Goal: Transaction & Acquisition: Book appointment/travel/reservation

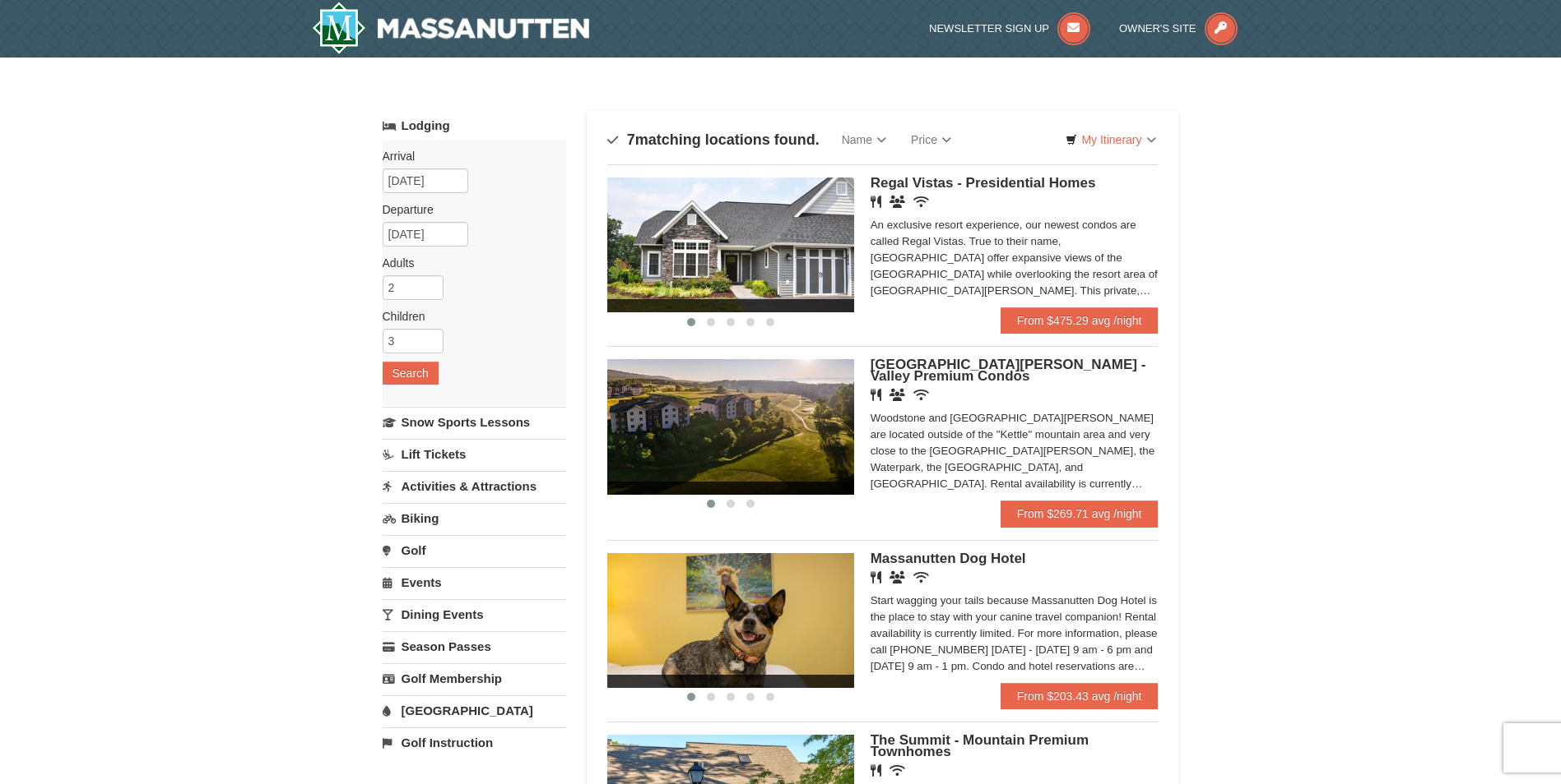
click at [1104, 260] on div "An exclusive resort experience, our newest condos are called Regal Vistas. True…" at bounding box center [1015, 257] width 288 height 82
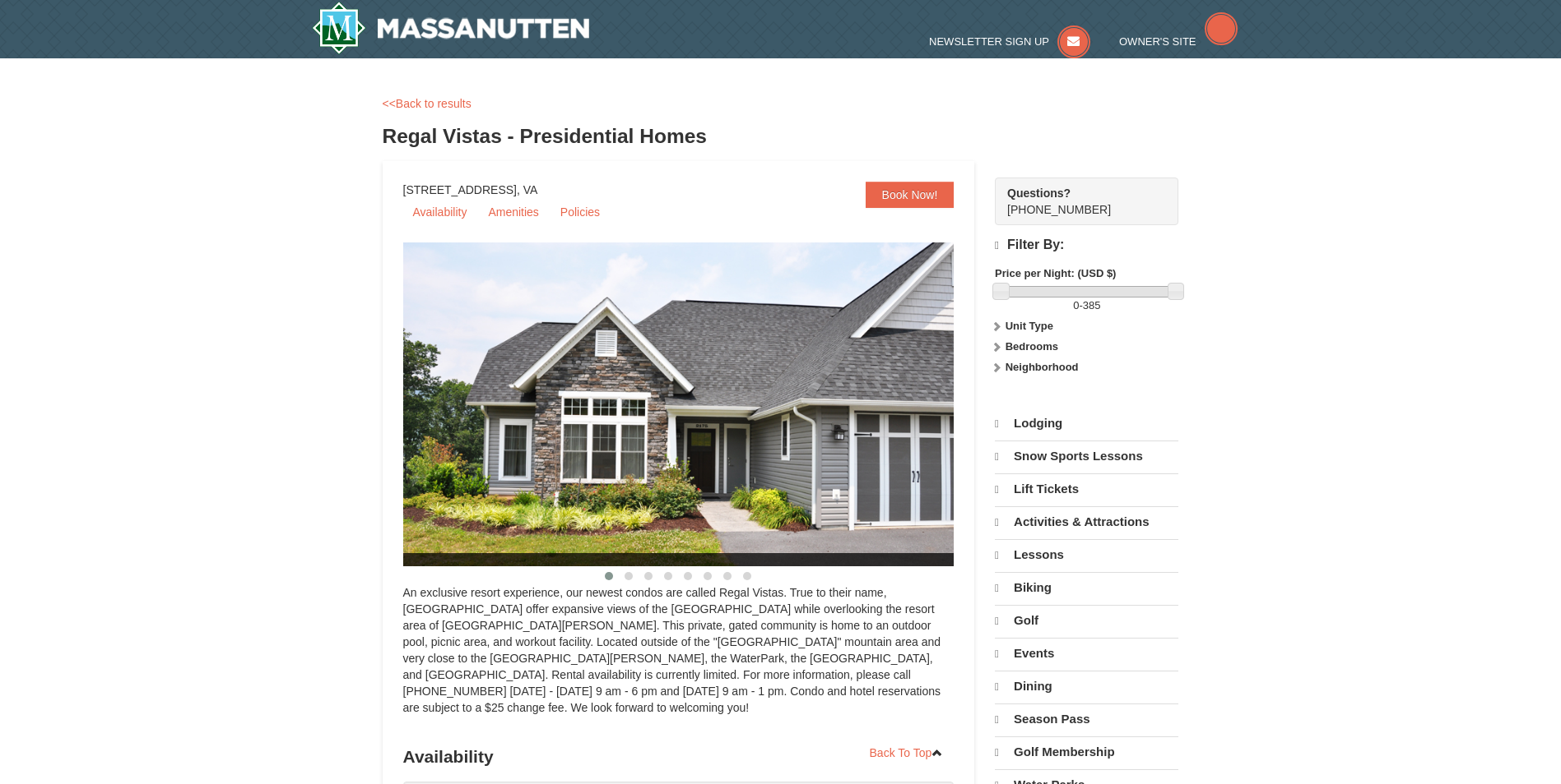
select select "9"
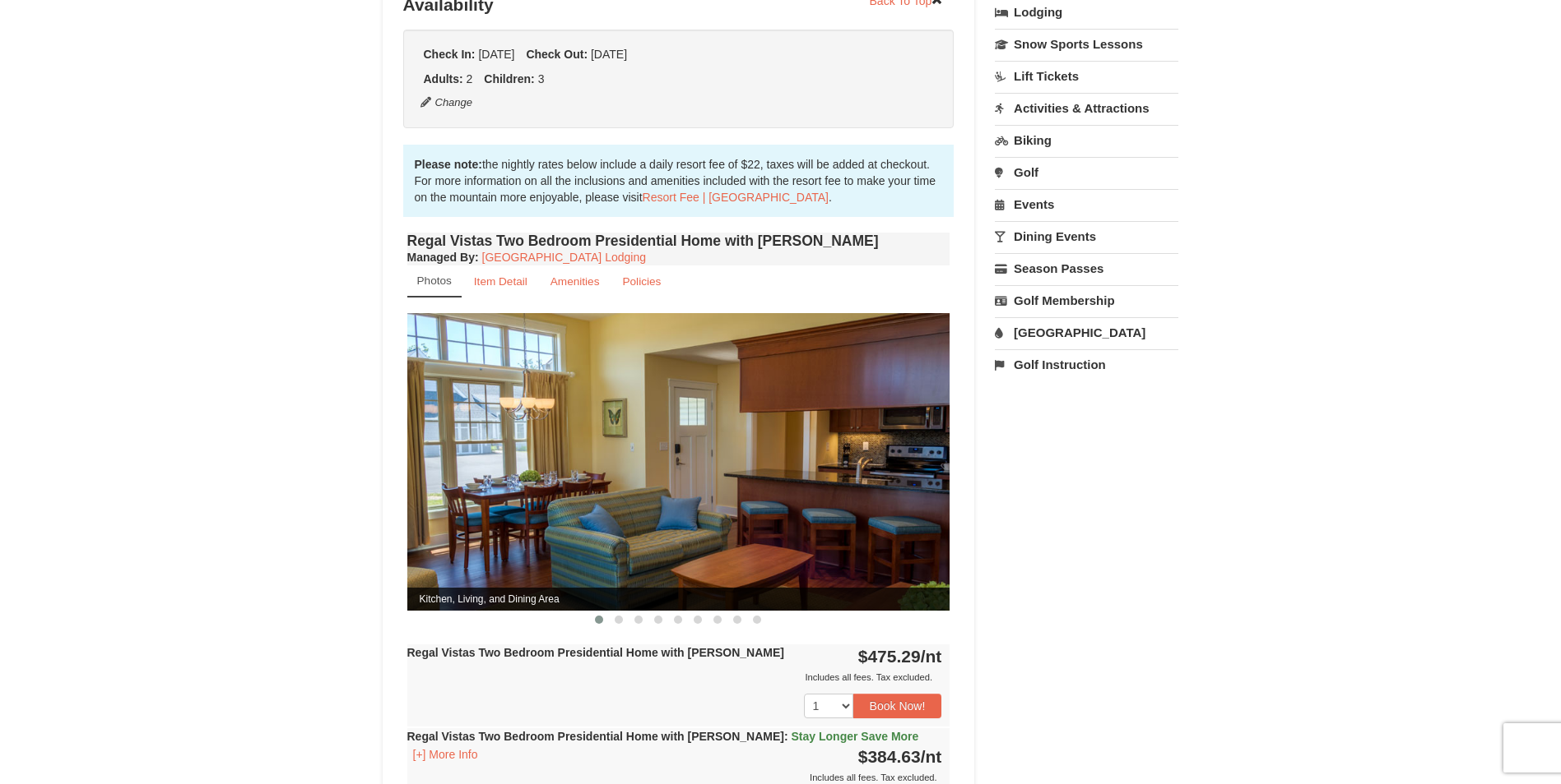
scroll to position [411, 0]
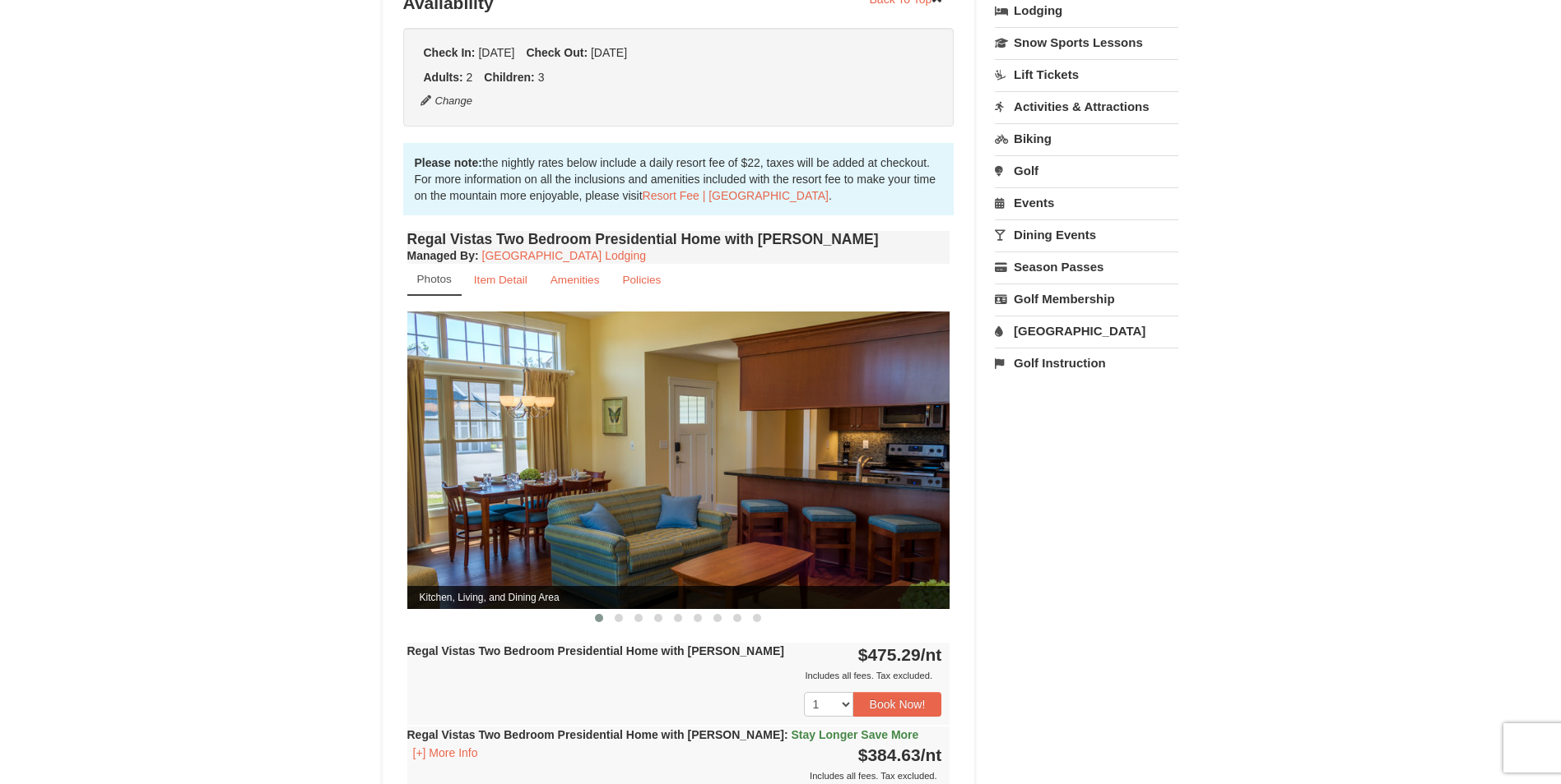
click at [914, 454] on img at bounding box center [679, 460] width 543 height 297
click at [481, 454] on img at bounding box center [679, 460] width 543 height 297
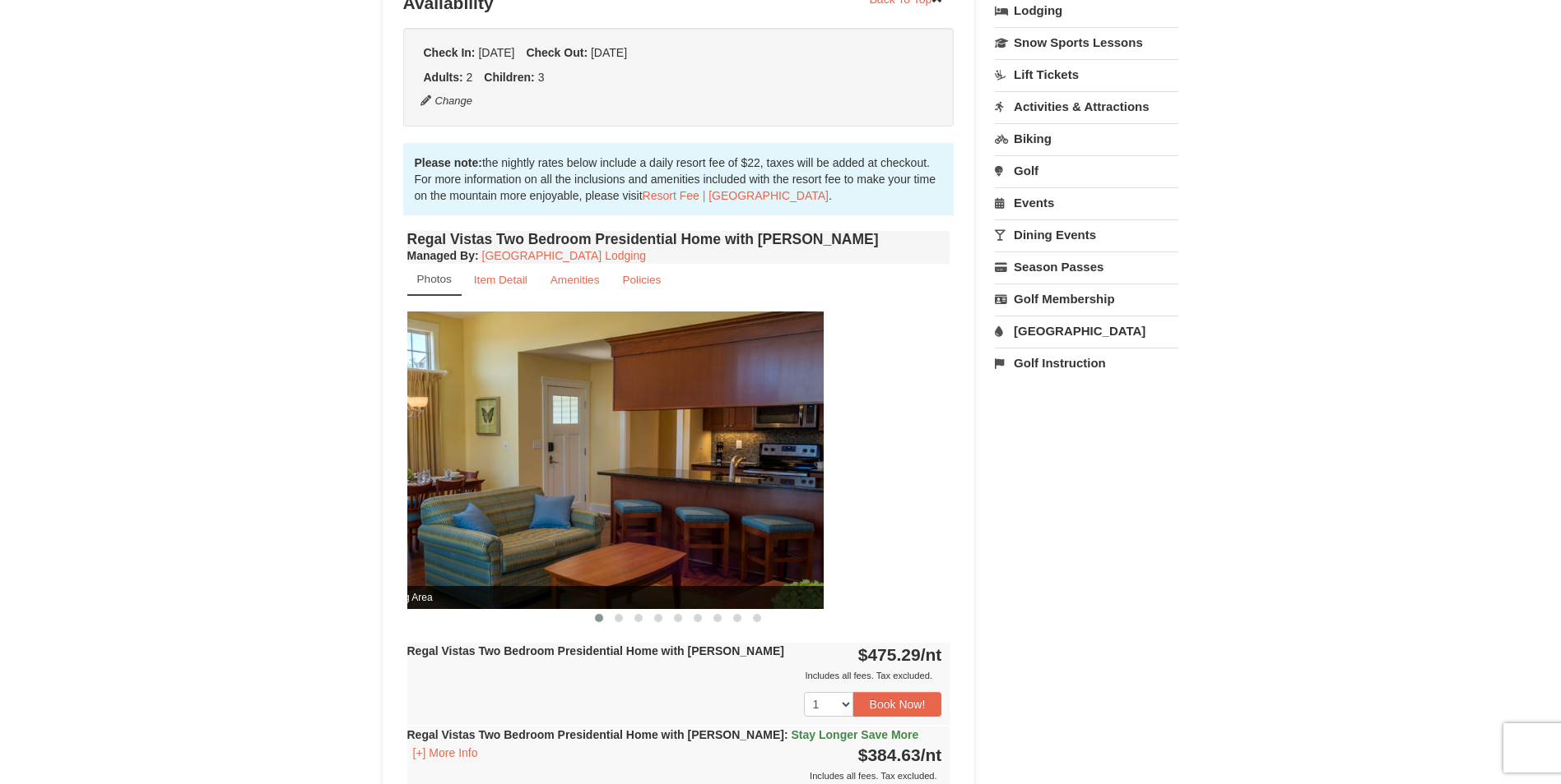
drag, startPoint x: 698, startPoint y: 560, endPoint x: 561, endPoint y: 555, distance: 137.1
click at [561, 555] on img at bounding box center [552, 460] width 543 height 297
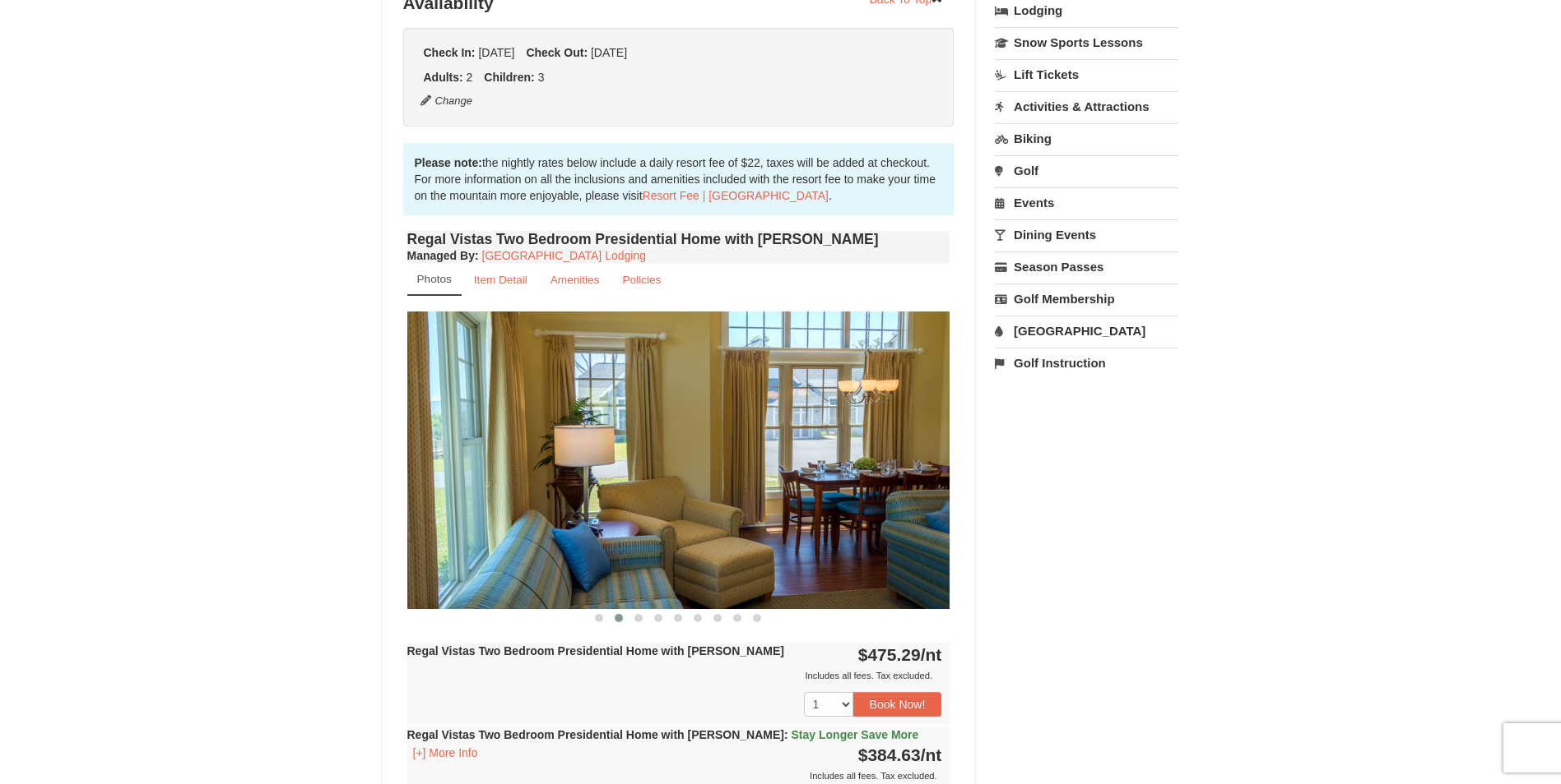
drag, startPoint x: 884, startPoint y: 521, endPoint x: 610, endPoint y: 514, distance: 274.1
click at [612, 514] on img at bounding box center [679, 460] width 543 height 297
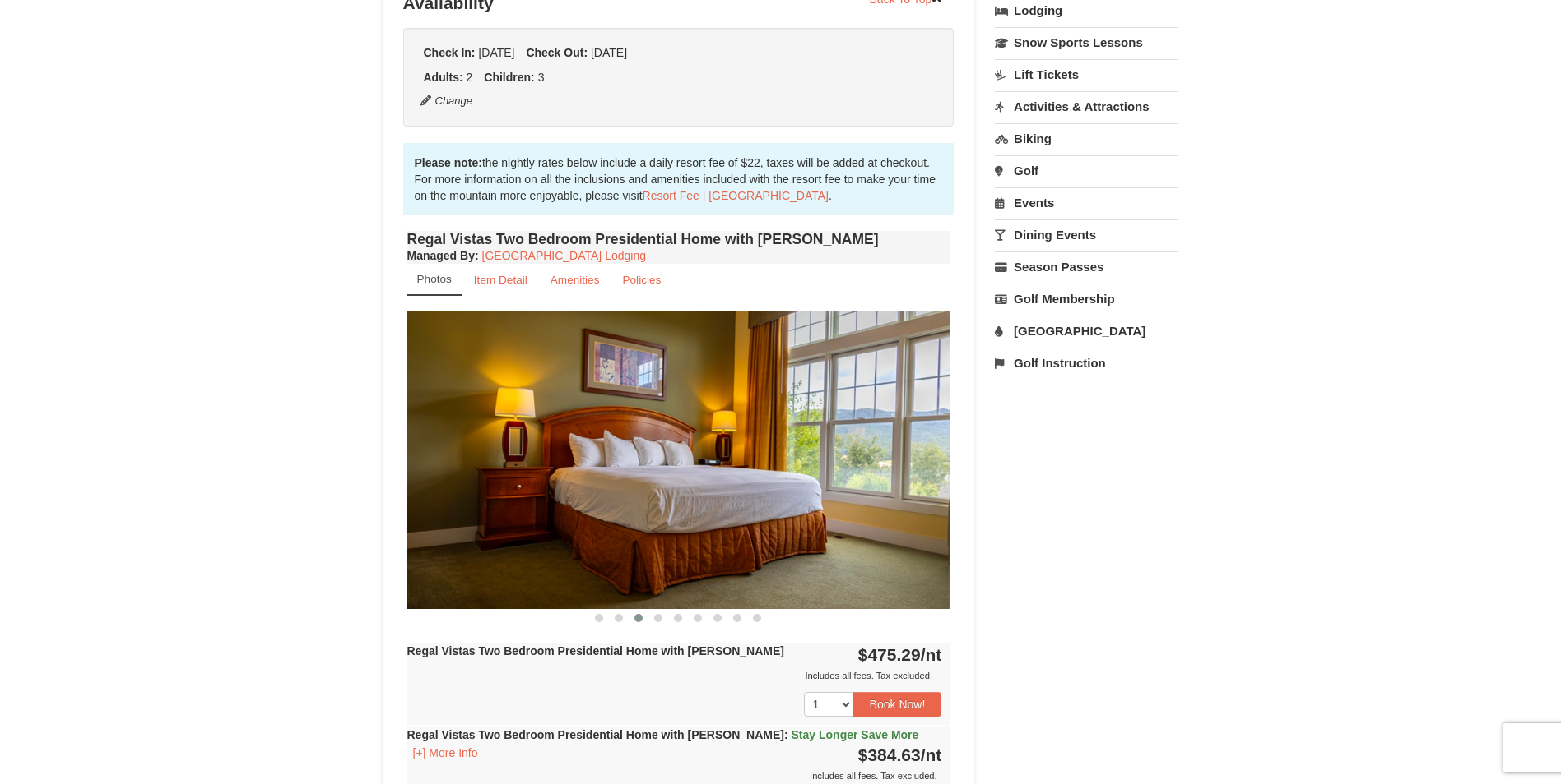
drag, startPoint x: 900, startPoint y: 503, endPoint x: 640, endPoint y: 507, distance: 260.0
click at [640, 507] on img at bounding box center [679, 460] width 543 height 297
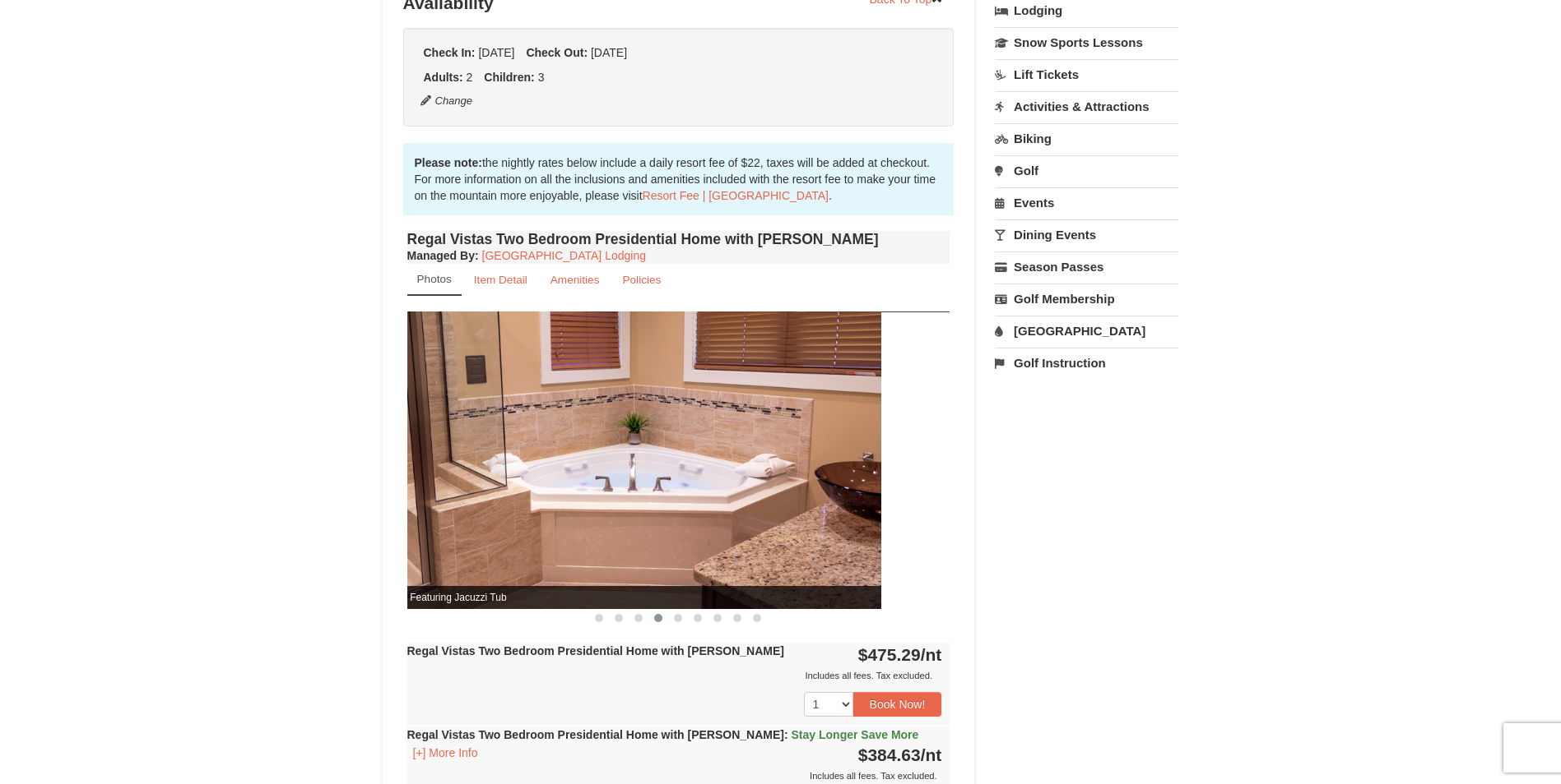
drag, startPoint x: 907, startPoint y: 513, endPoint x: 650, endPoint y: 517, distance: 257.0
click at [650, 517] on img at bounding box center [610, 460] width 543 height 297
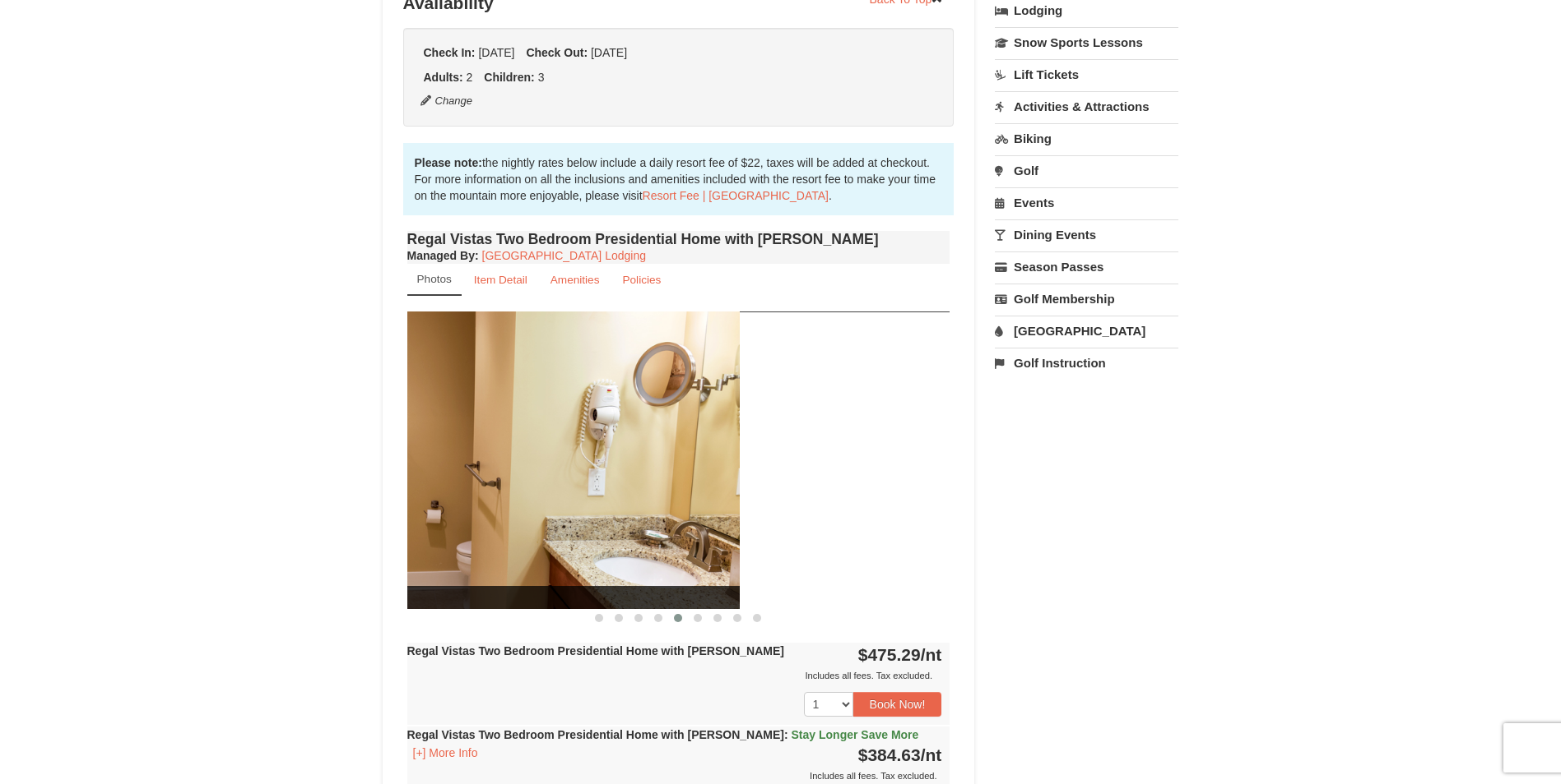
drag, startPoint x: 916, startPoint y: 516, endPoint x: 591, endPoint y: 518, distance: 325.0
click at [591, 518] on img at bounding box center [468, 460] width 543 height 297
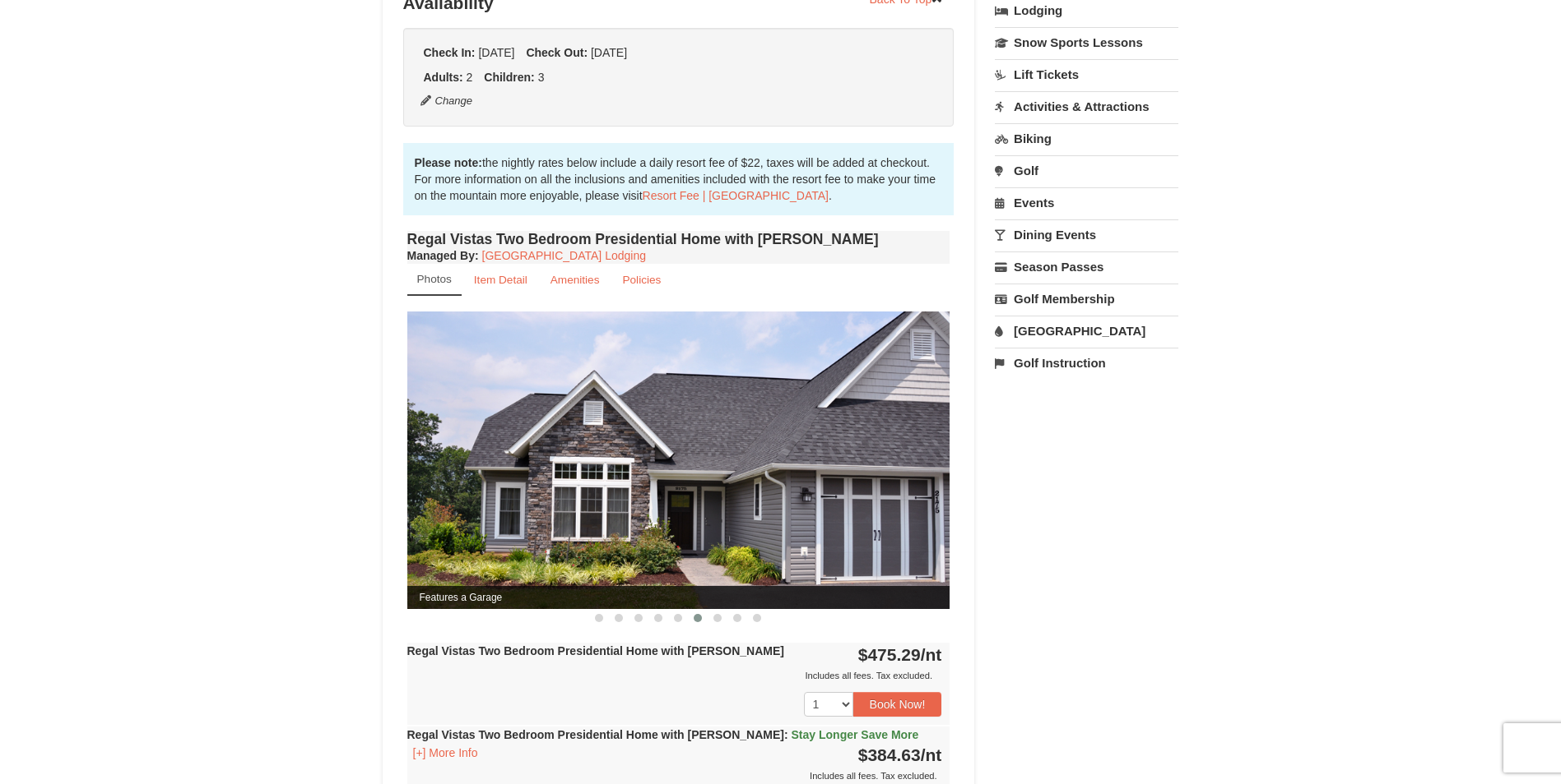
drag, startPoint x: 932, startPoint y: 517, endPoint x: 662, endPoint y: 514, distance: 270.0
click at [662, 514] on img at bounding box center [679, 460] width 543 height 297
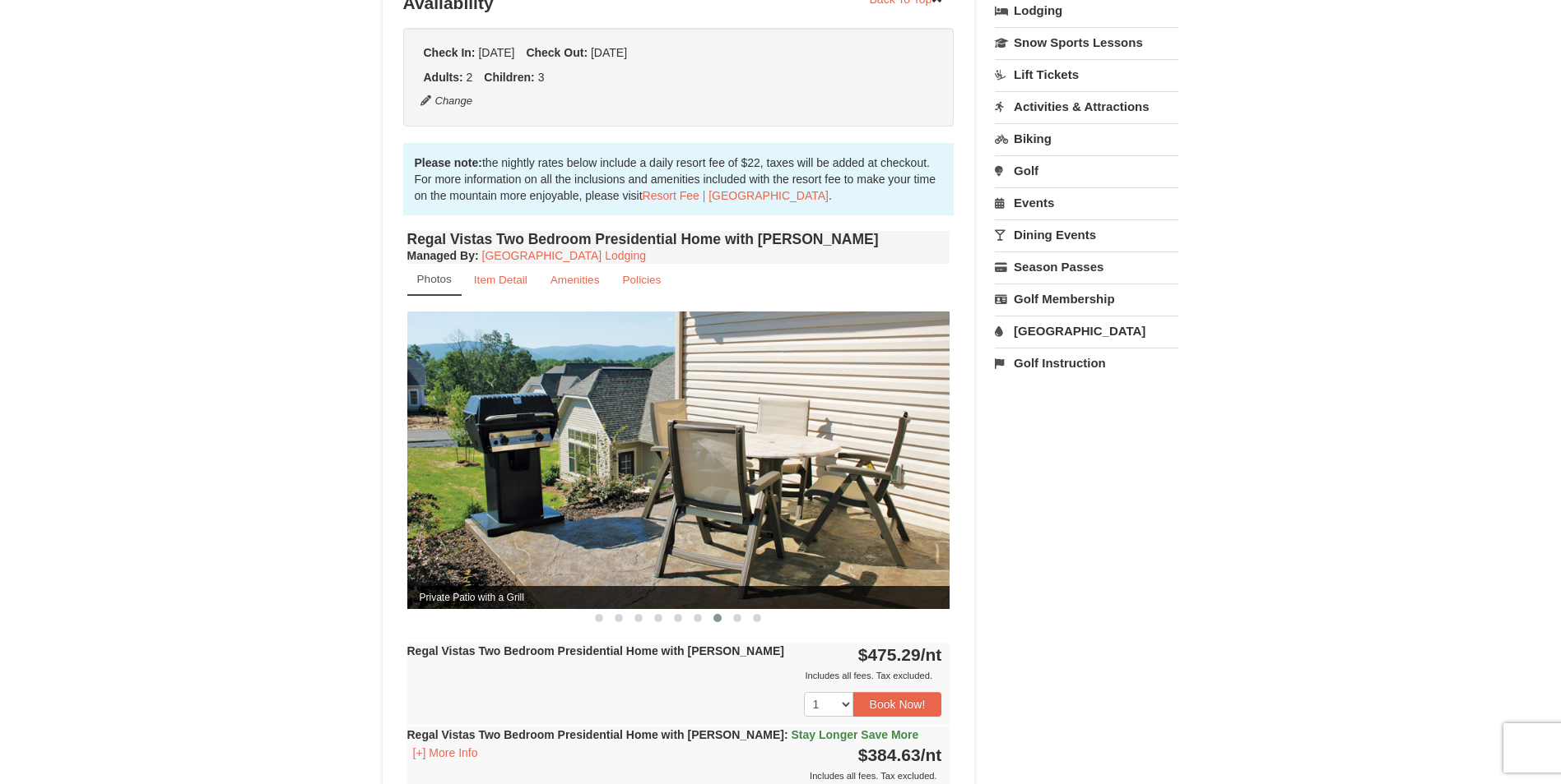
drag, startPoint x: 922, startPoint y: 512, endPoint x: 546, endPoint y: 514, distance: 376.0
click at [549, 513] on img at bounding box center [679, 460] width 543 height 297
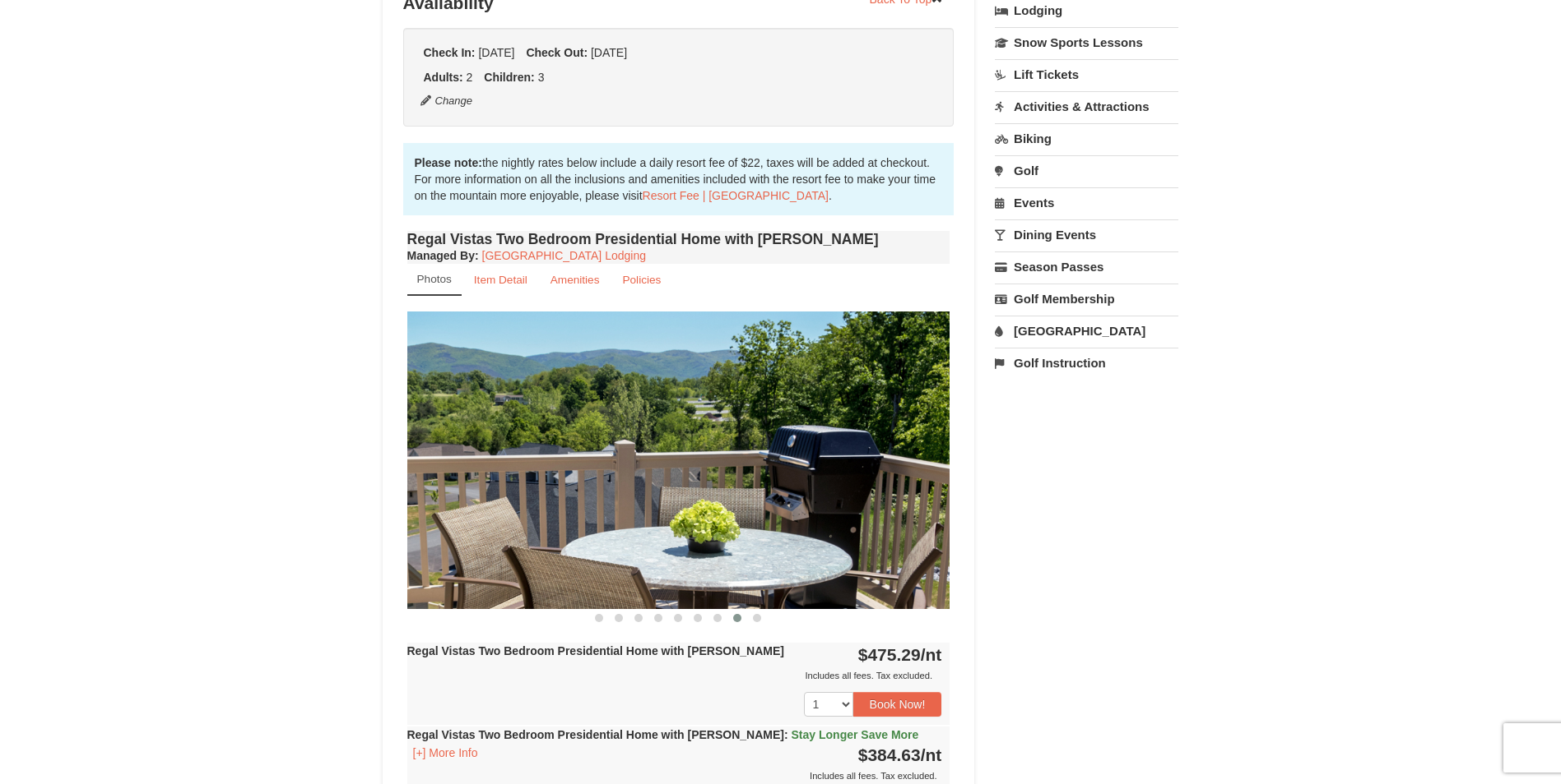
drag, startPoint x: 851, startPoint y: 510, endPoint x: 524, endPoint y: 514, distance: 327.0
click at [524, 513] on img at bounding box center [679, 460] width 543 height 297
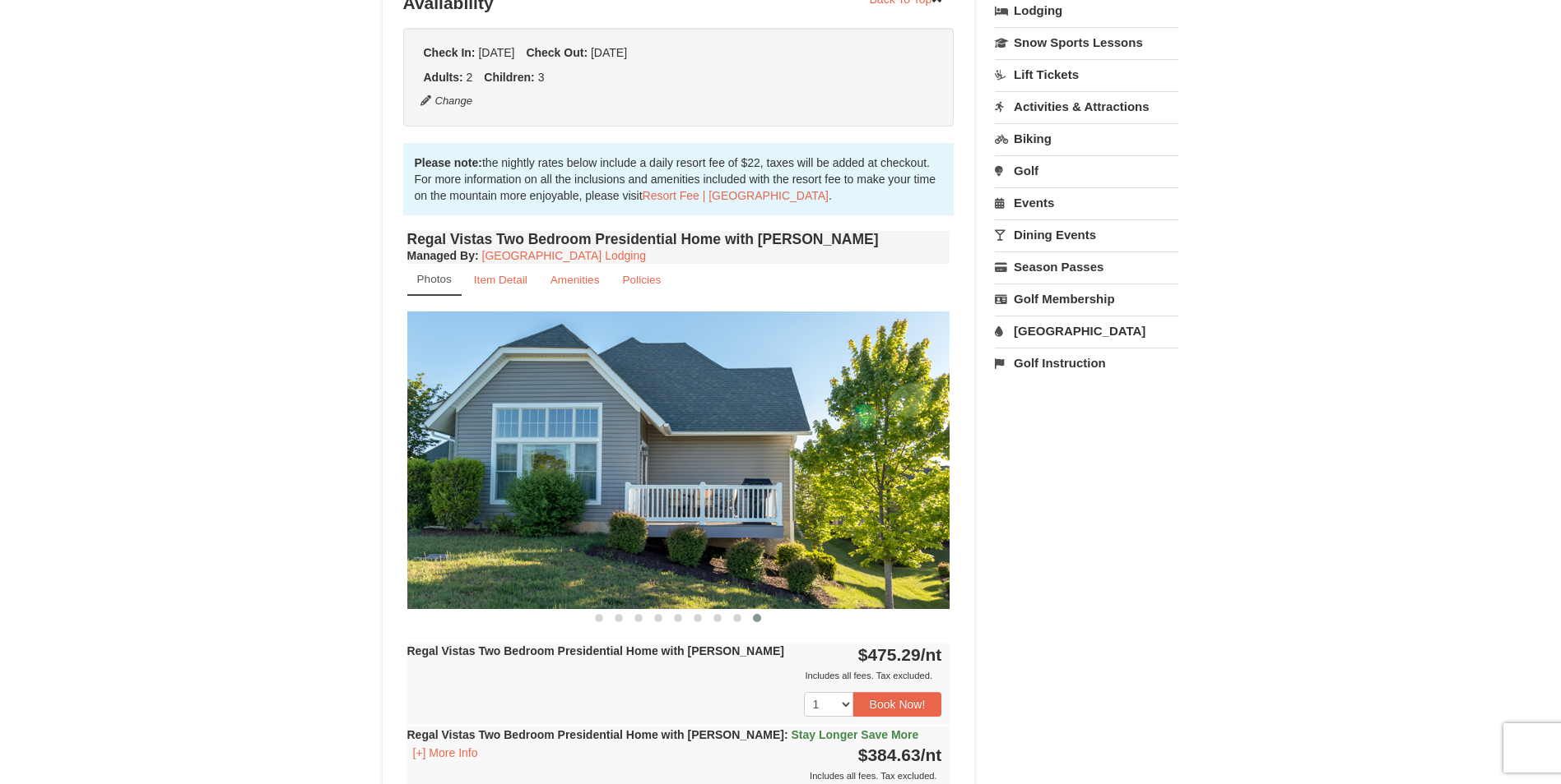
drag, startPoint x: 896, startPoint y: 513, endPoint x: 593, endPoint y: 517, distance: 303.0
click at [594, 517] on img at bounding box center [679, 460] width 543 height 297
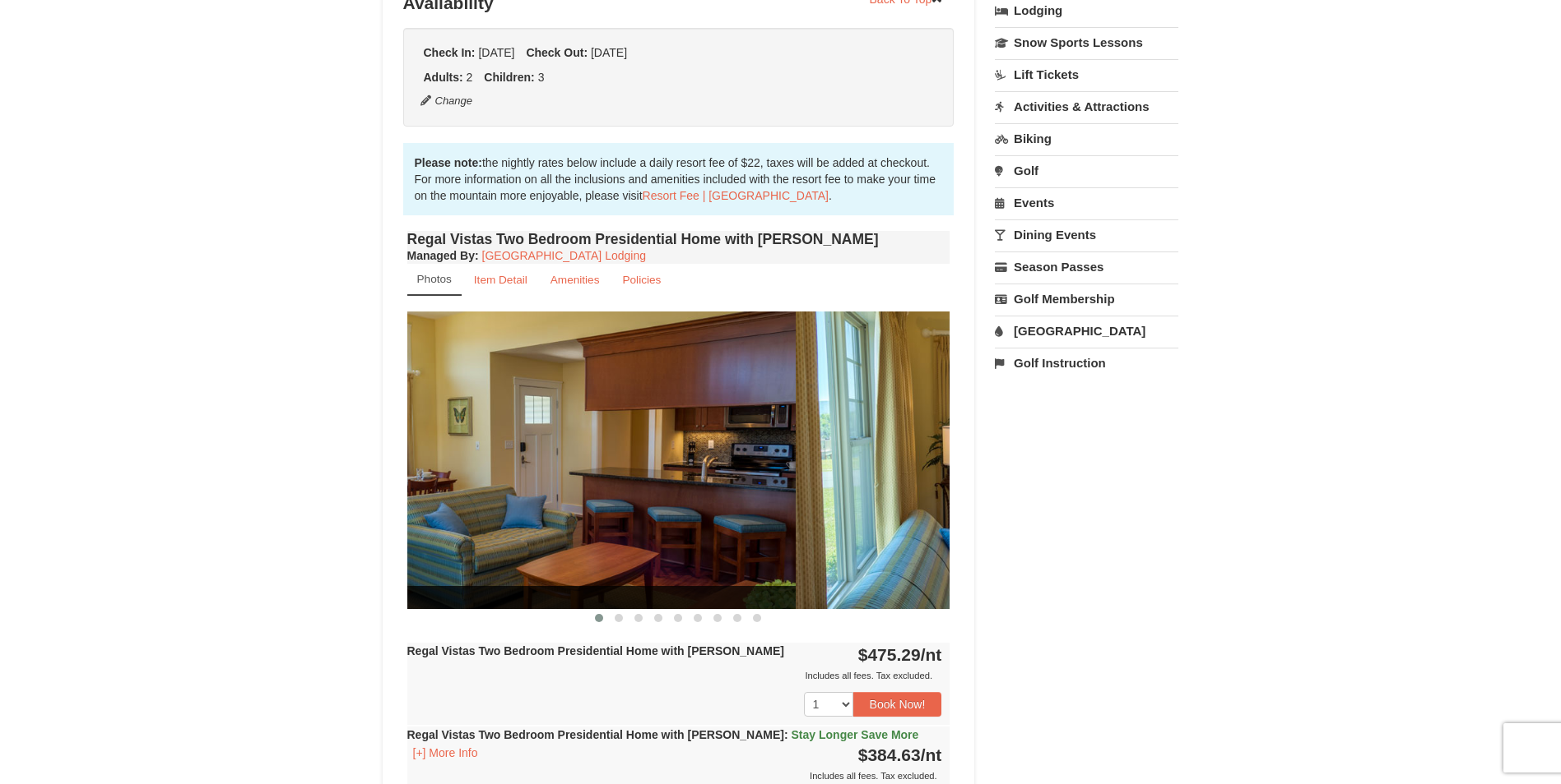
drag, startPoint x: 709, startPoint y: 517, endPoint x: 581, endPoint y: 518, distance: 128.0
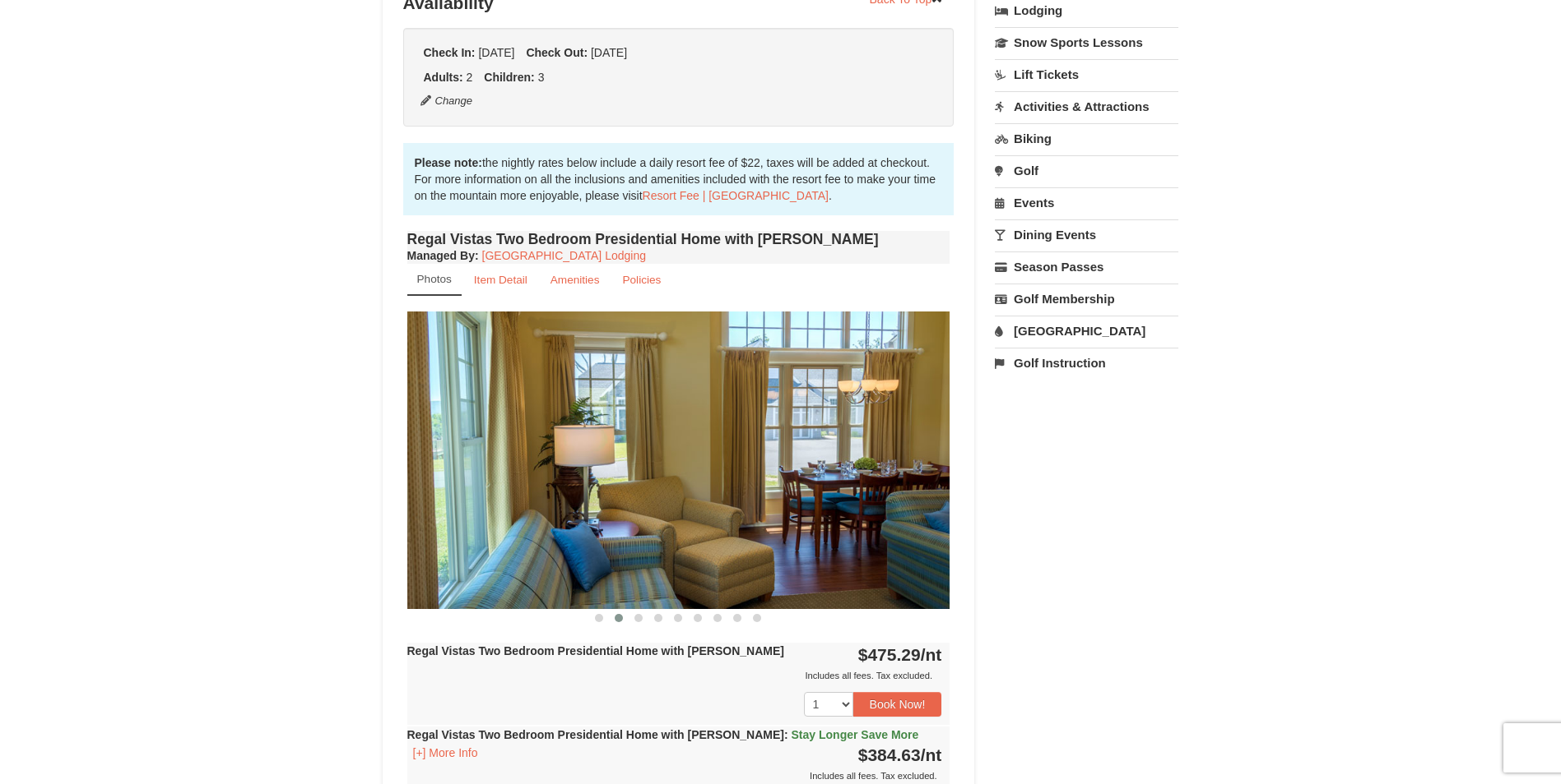
drag, startPoint x: 879, startPoint y: 518, endPoint x: 673, endPoint y: 524, distance: 206.1
click at [669, 521] on img at bounding box center [679, 460] width 543 height 297
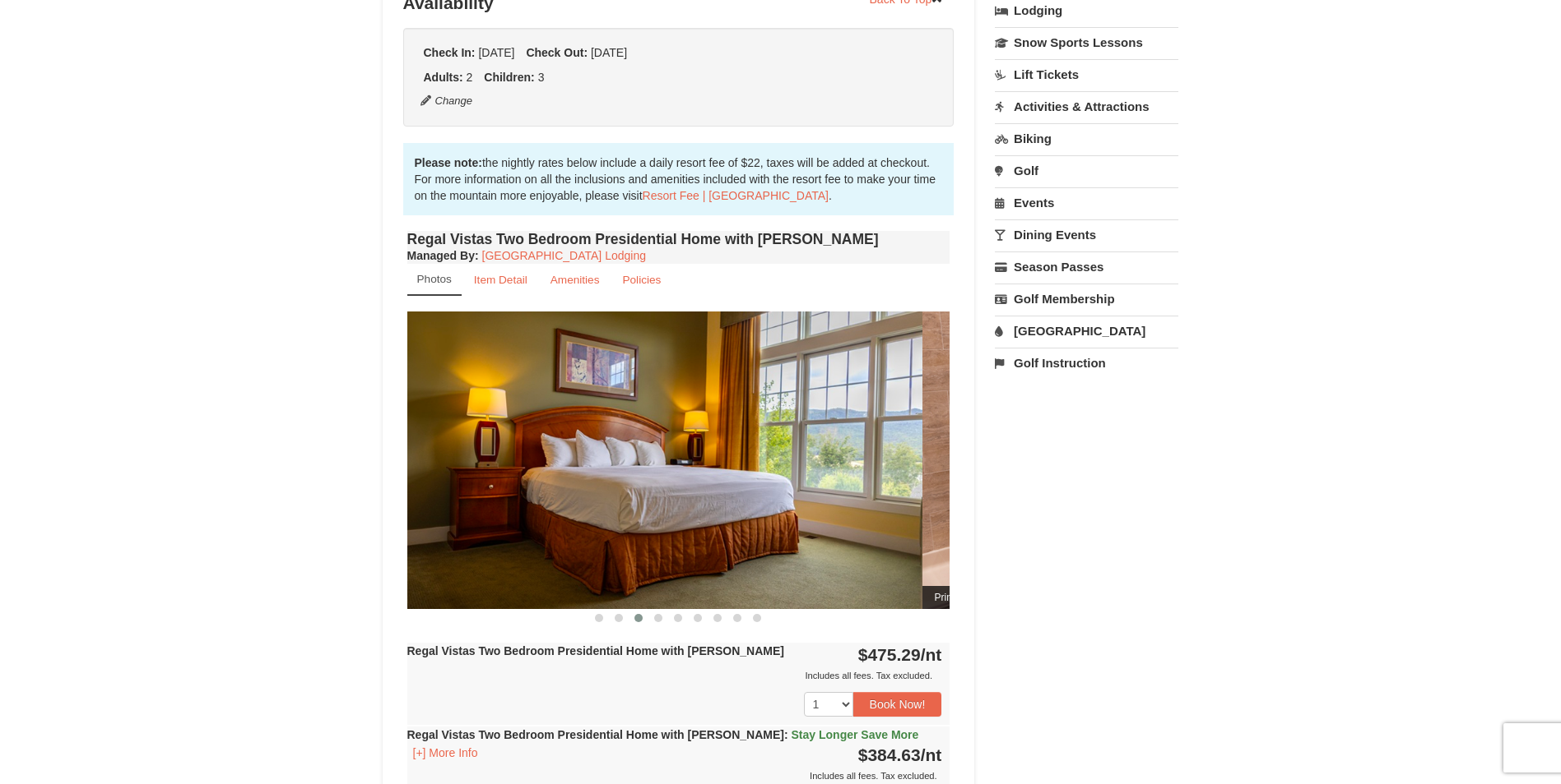
drag, startPoint x: 881, startPoint y: 522, endPoint x: 705, endPoint y: 523, distance: 176.0
click at [705, 523] on img at bounding box center [650, 460] width 543 height 297
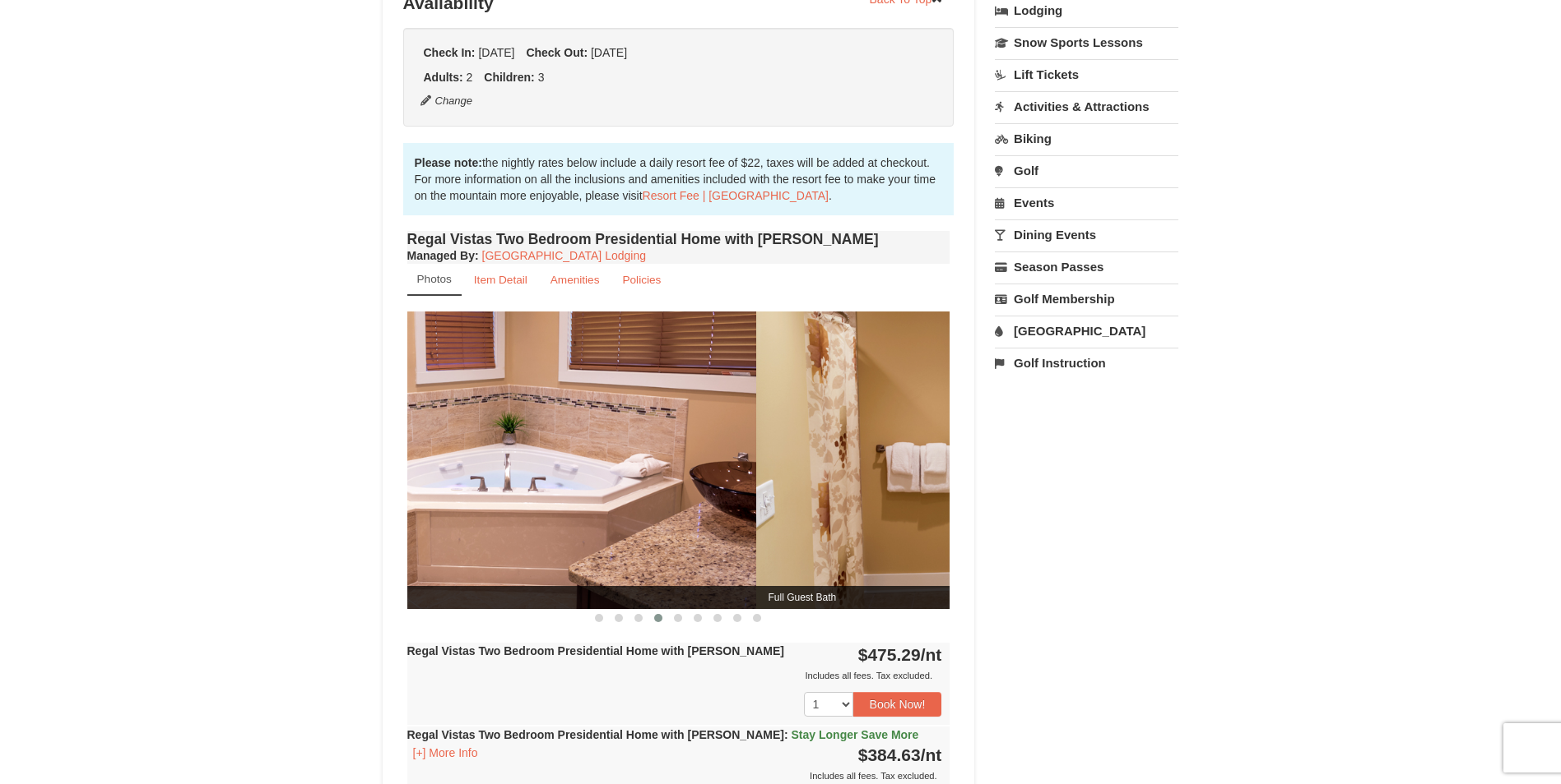
drag, startPoint x: 665, startPoint y: 522, endPoint x: 777, endPoint y: 521, distance: 112.0
click at [658, 522] on img at bounding box center [485, 460] width 543 height 297
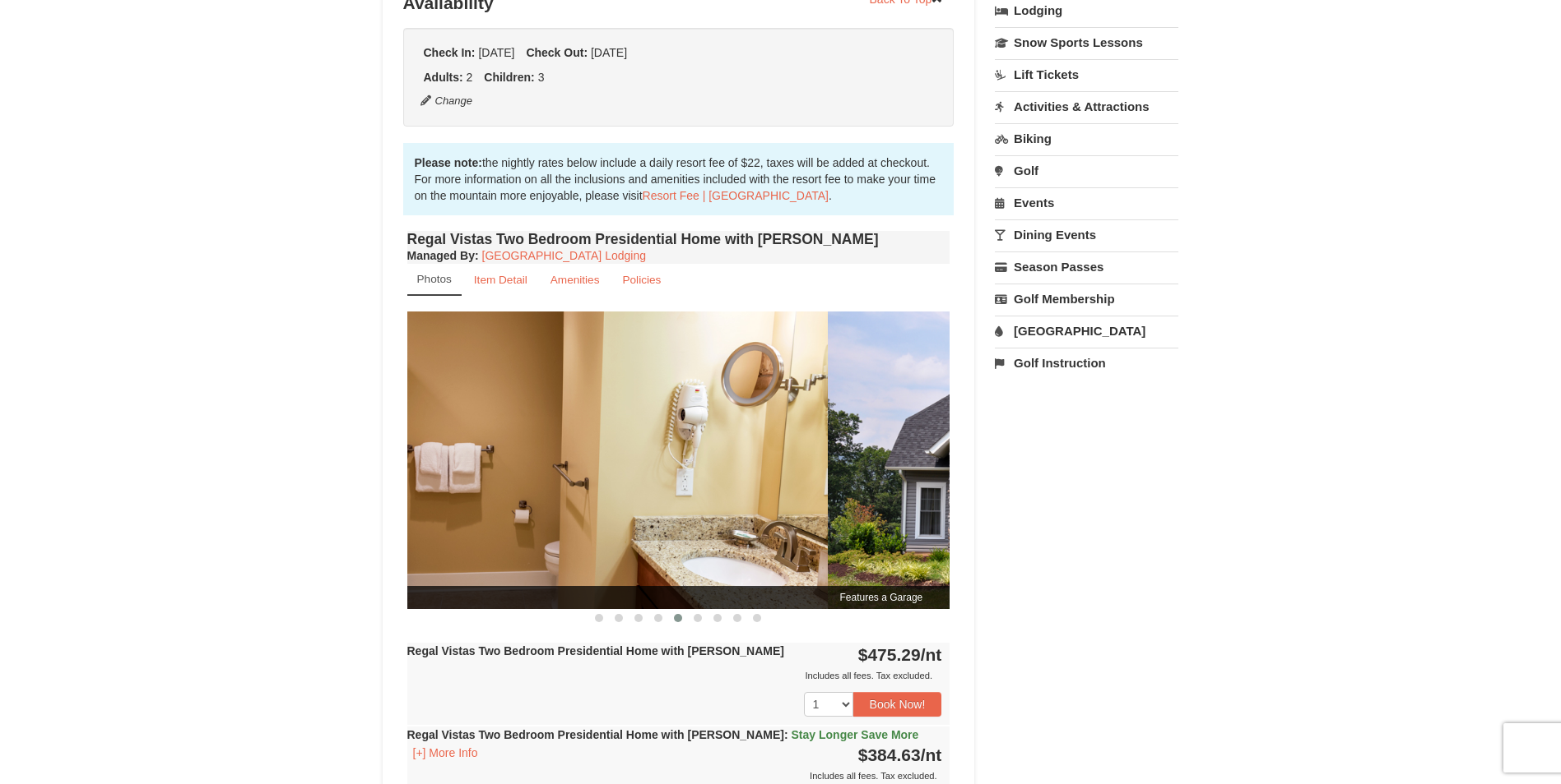
drag, startPoint x: 874, startPoint y: 507, endPoint x: 658, endPoint y: 509, distance: 216.0
click at [658, 509] on img at bounding box center [556, 460] width 543 height 297
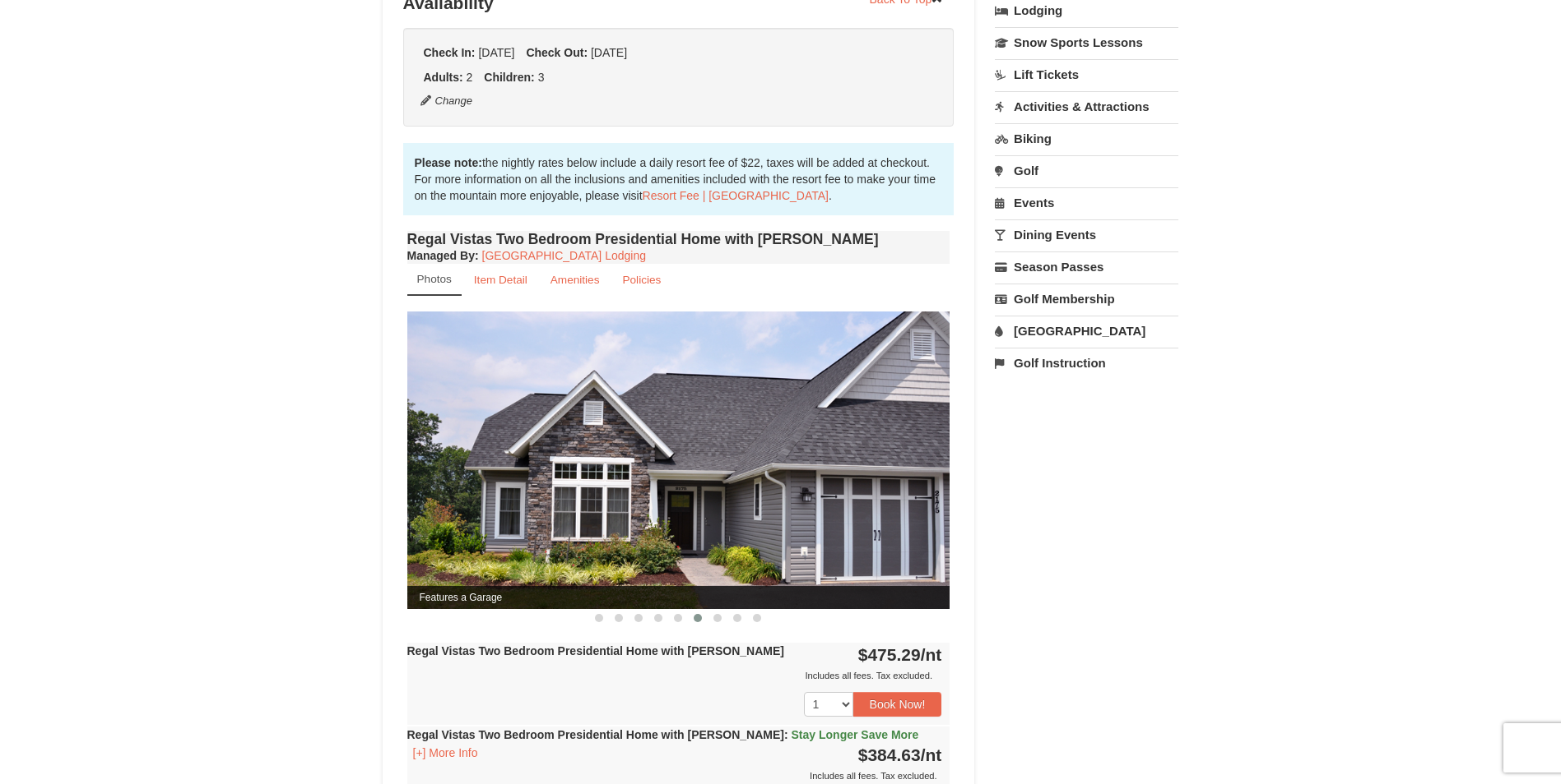
drag, startPoint x: 882, startPoint y: 513, endPoint x: 642, endPoint y: 521, distance: 240.1
click at [643, 521] on img at bounding box center [679, 460] width 543 height 297
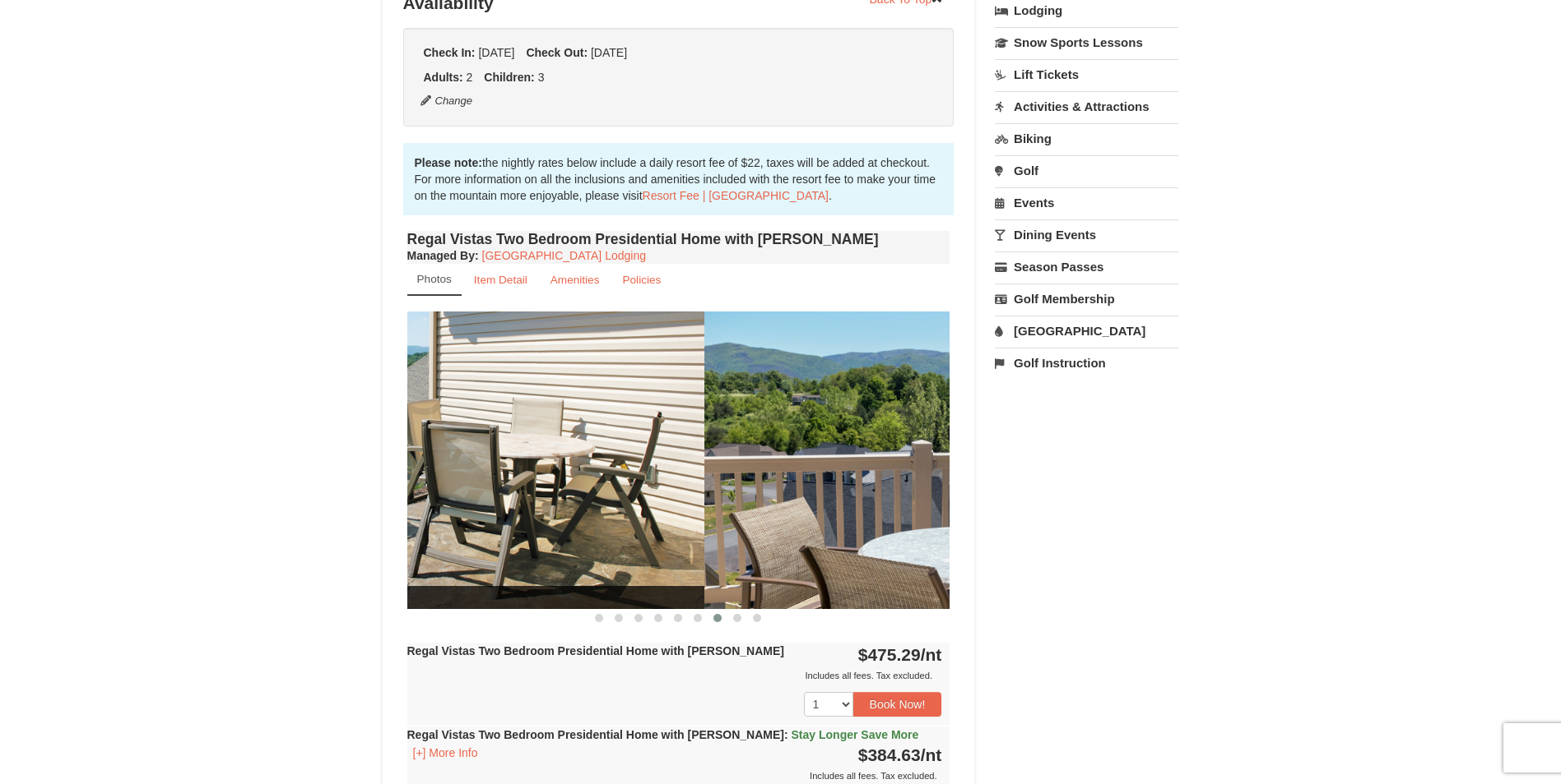
drag, startPoint x: 764, startPoint y: 526, endPoint x: 566, endPoint y: 538, distance: 198.4
click at [496, 538] on img at bounding box center [433, 460] width 543 height 297
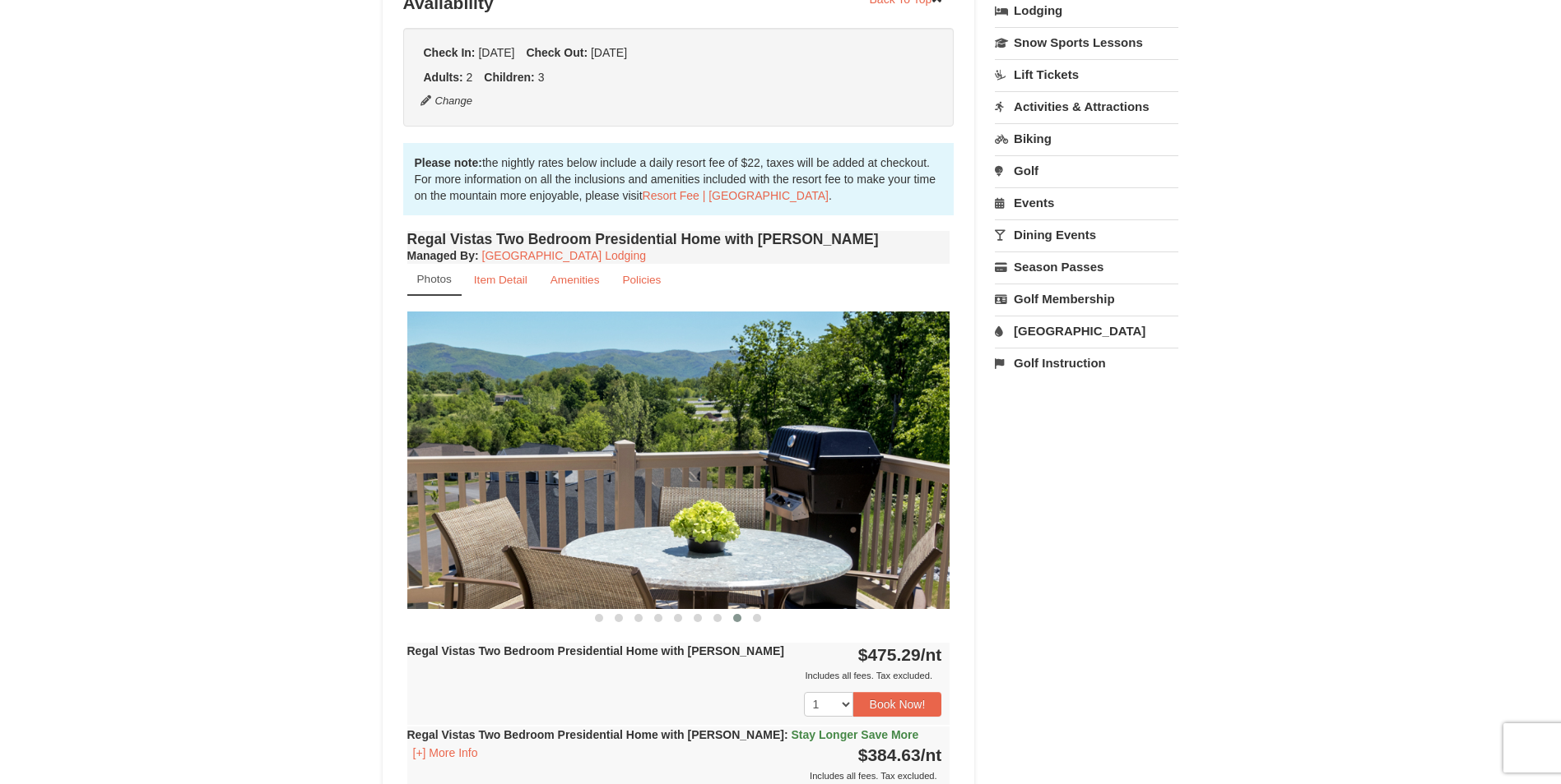
drag, startPoint x: 886, startPoint y: 537, endPoint x: 633, endPoint y: 537, distance: 253.0
click at [636, 536] on img at bounding box center [679, 460] width 543 height 297
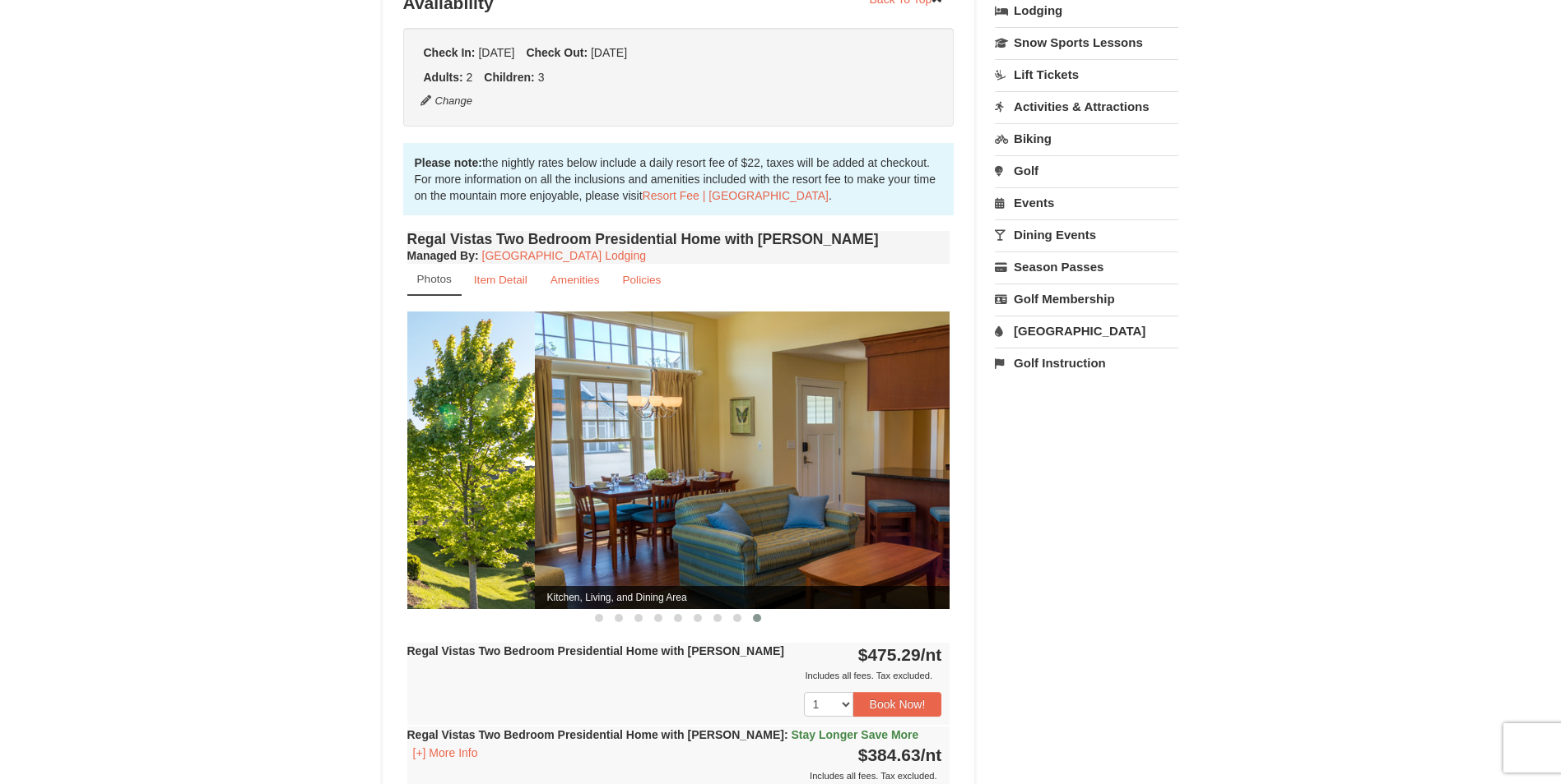
drag, startPoint x: 896, startPoint y: 529, endPoint x: 474, endPoint y: 550, distance: 422.5
click at [474, 550] on img at bounding box center [264, 460] width 543 height 297
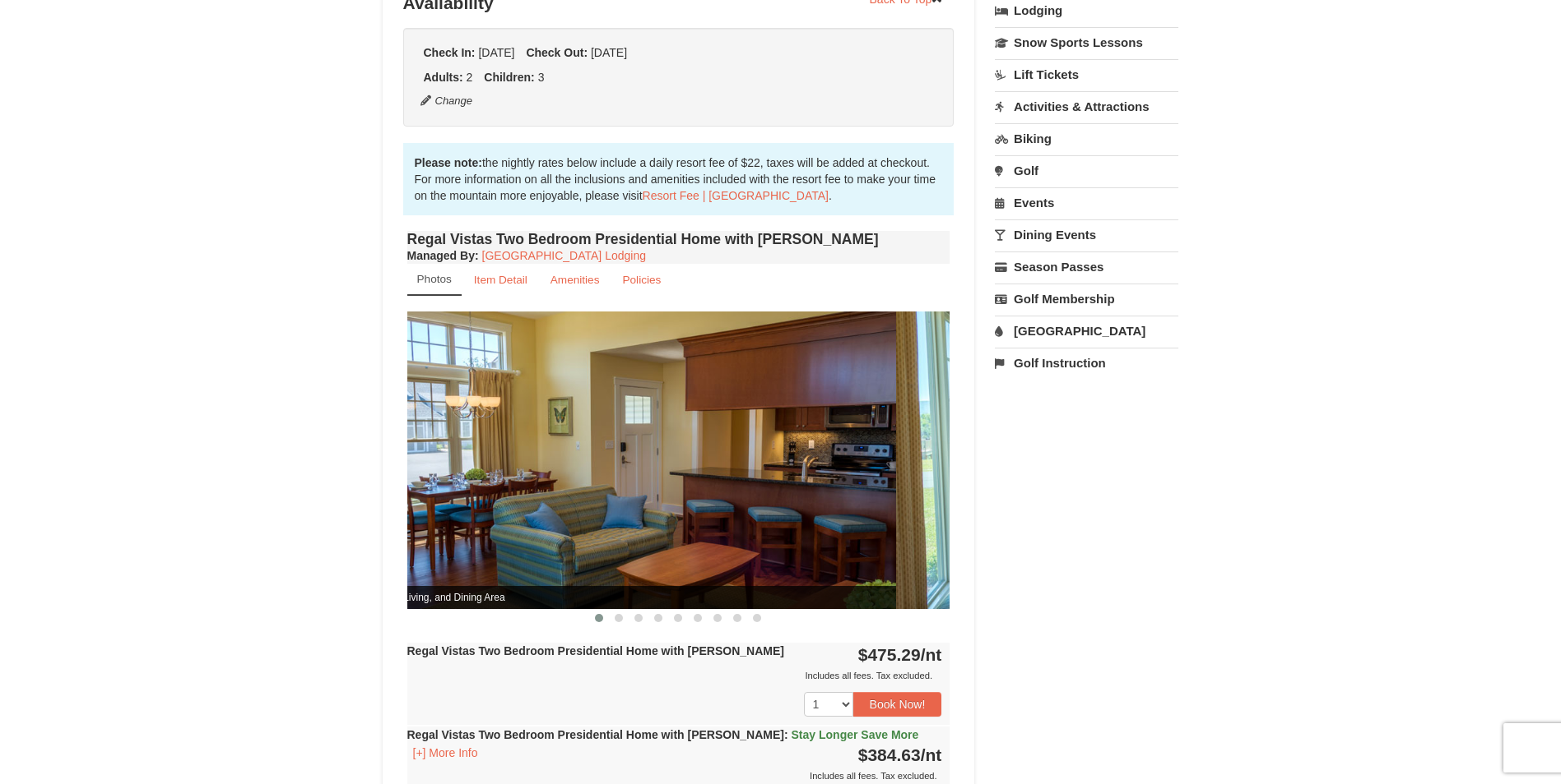
drag, startPoint x: 732, startPoint y: 528, endPoint x: 601, endPoint y: 528, distance: 131.0
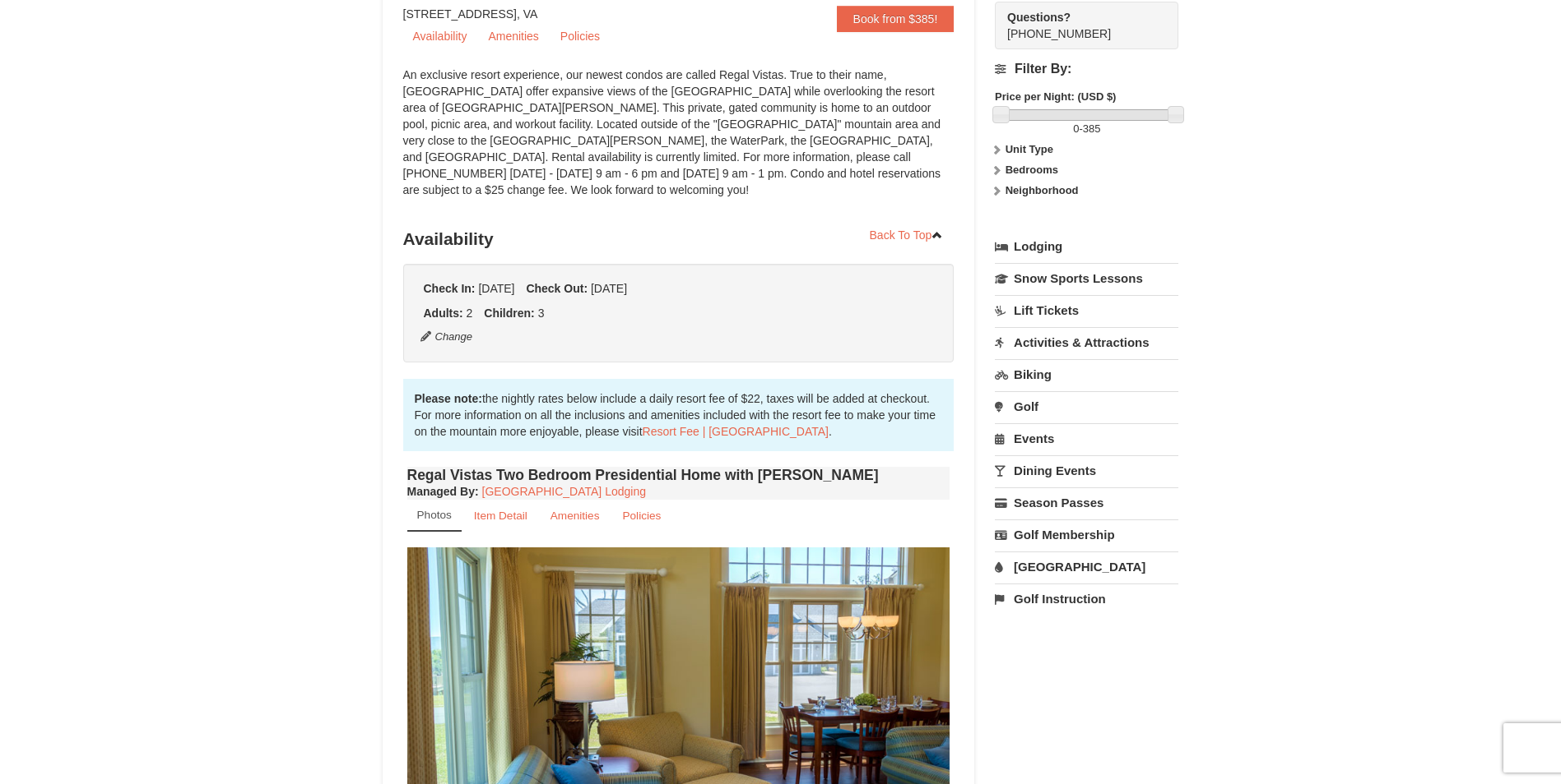
scroll to position [0, 0]
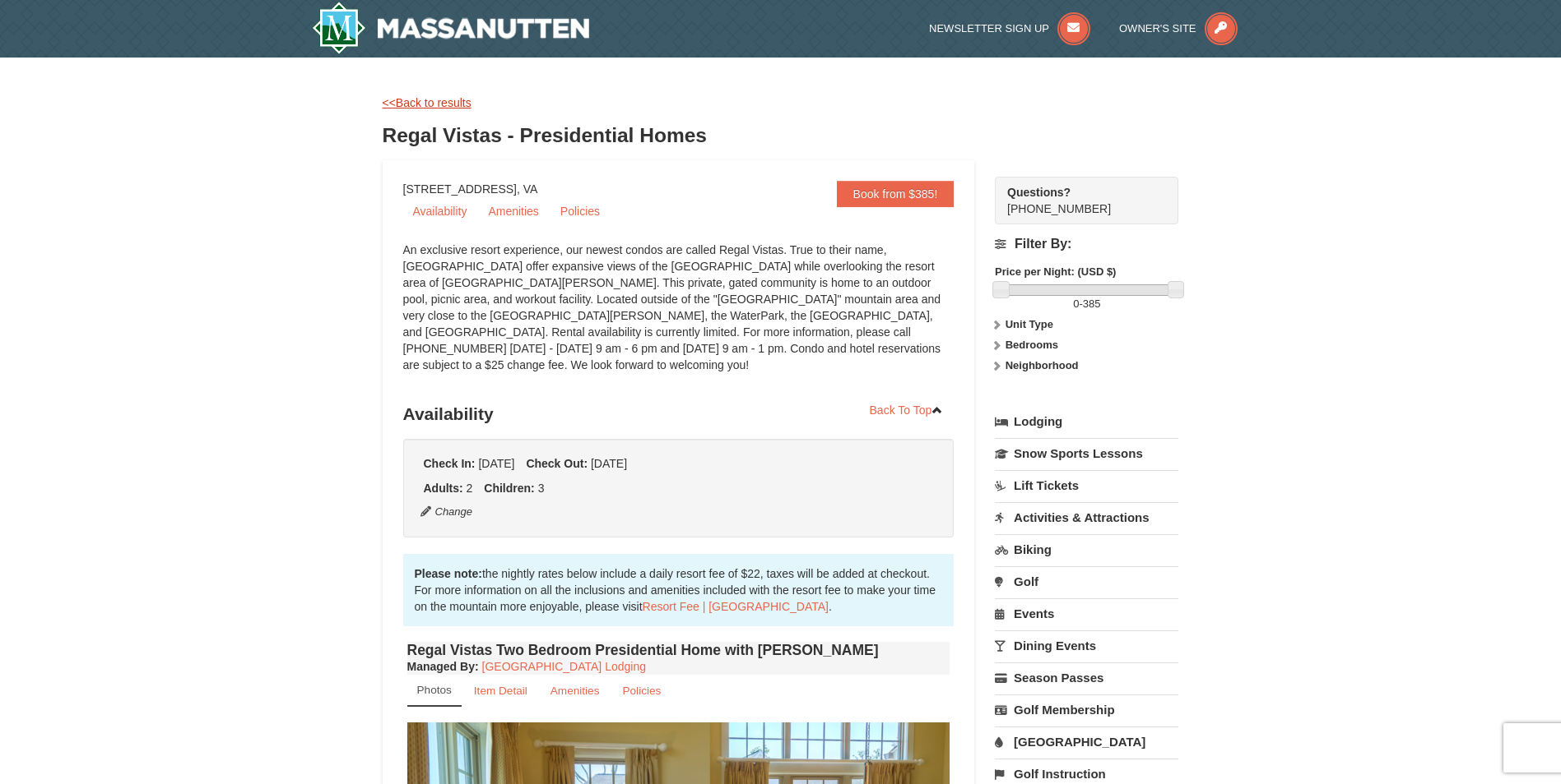
click at [418, 99] on link "<<Back to results" at bounding box center [427, 102] width 89 height 13
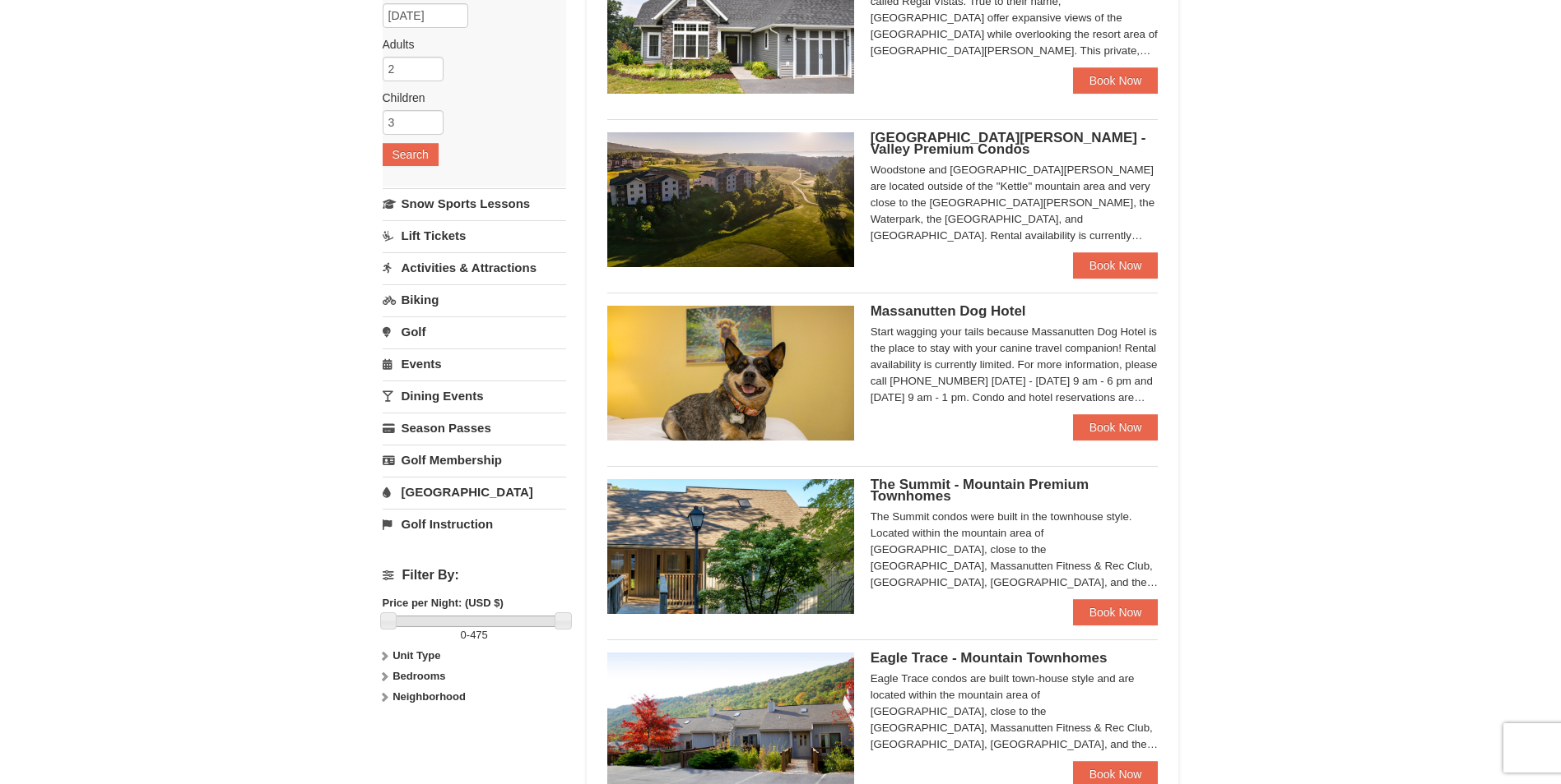
scroll to position [247, 0]
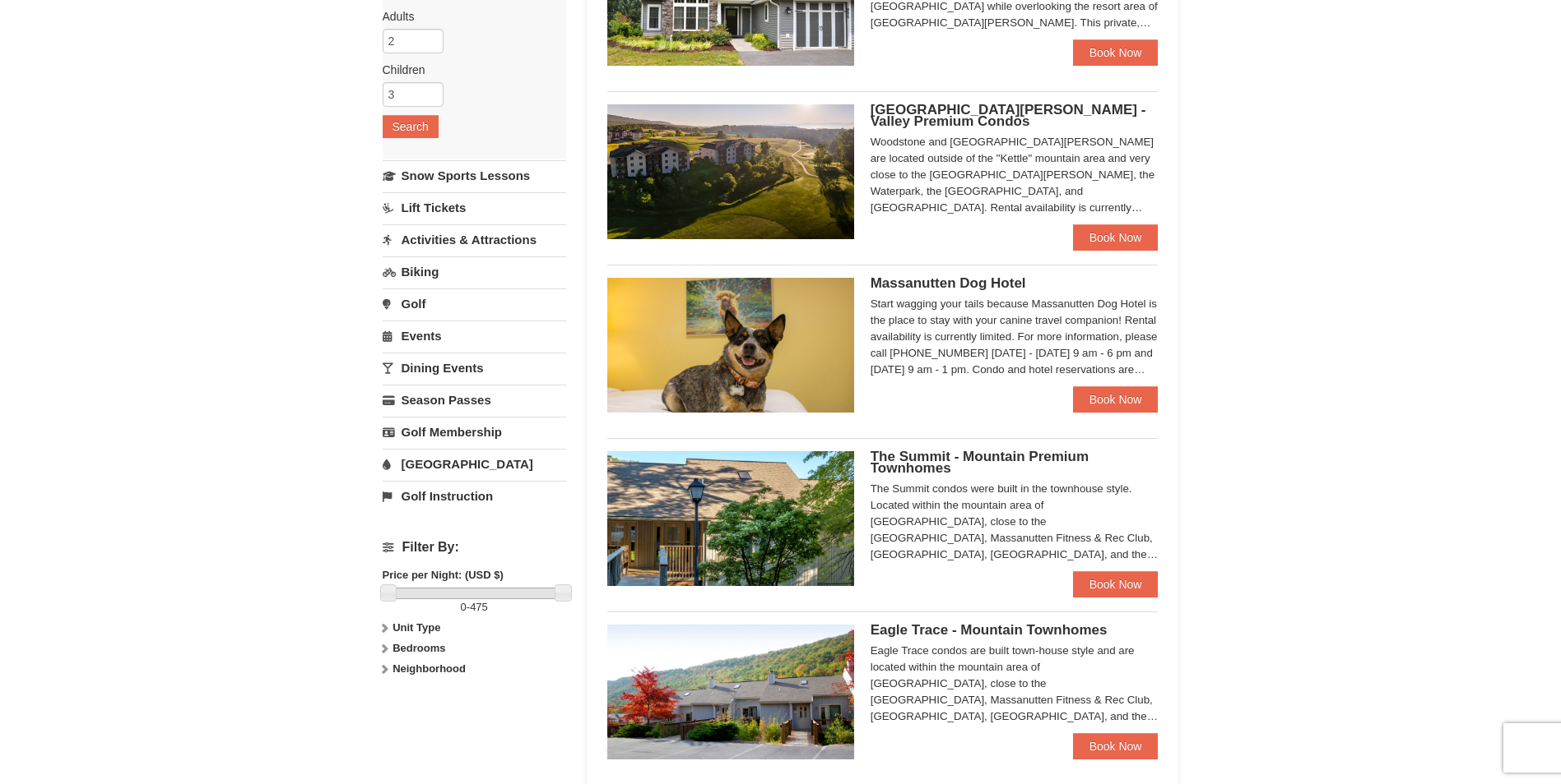
click at [1245, 635] on div "× Categories Map List Filter My Itinerary Questions? 1-540-289-9441 Lodging Arr…" at bounding box center [780, 493] width 1561 height 1366
click at [483, 245] on link "Activities & Attractions" at bounding box center [474, 240] width 183 height 31
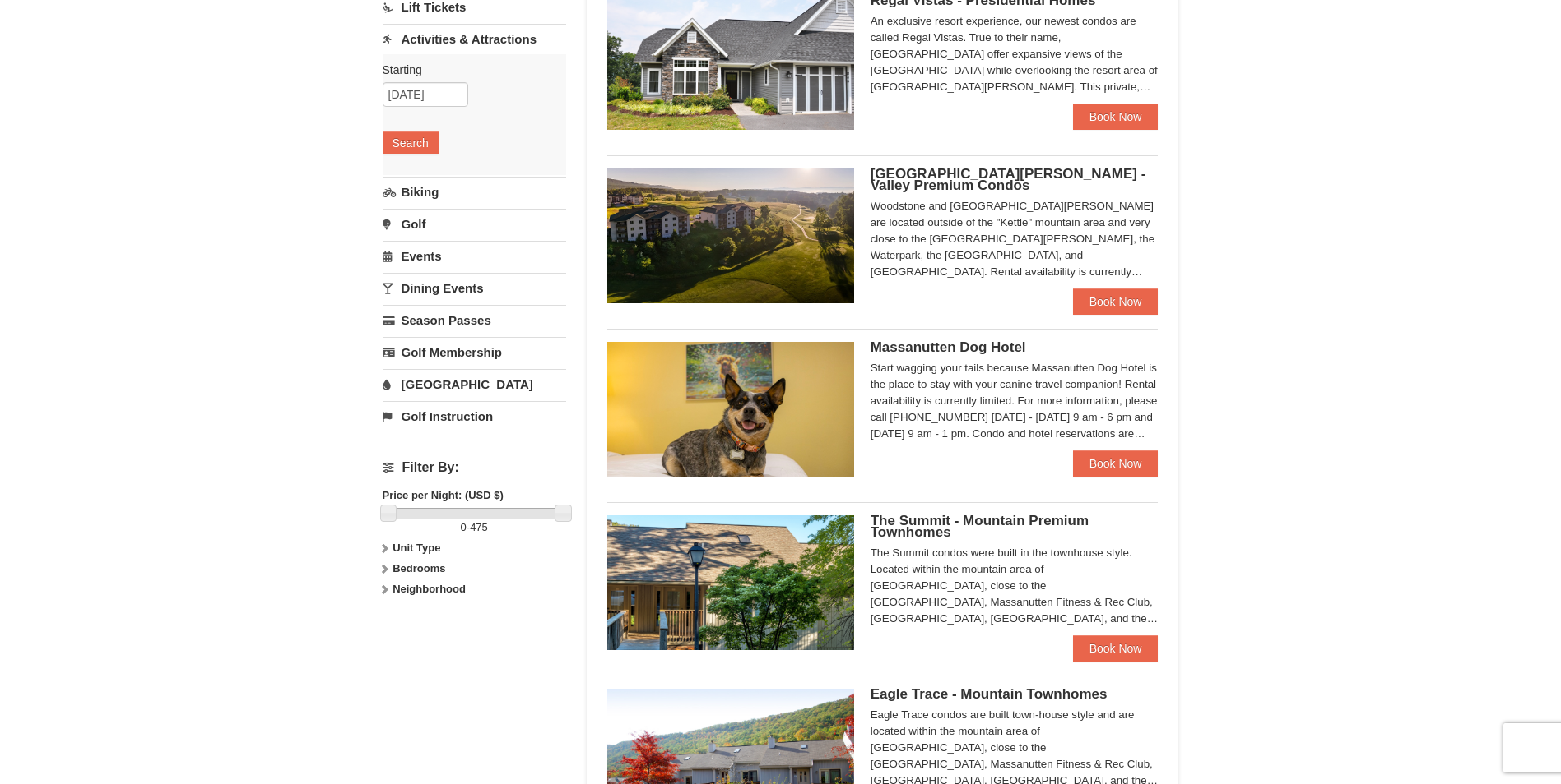
scroll to position [82, 0]
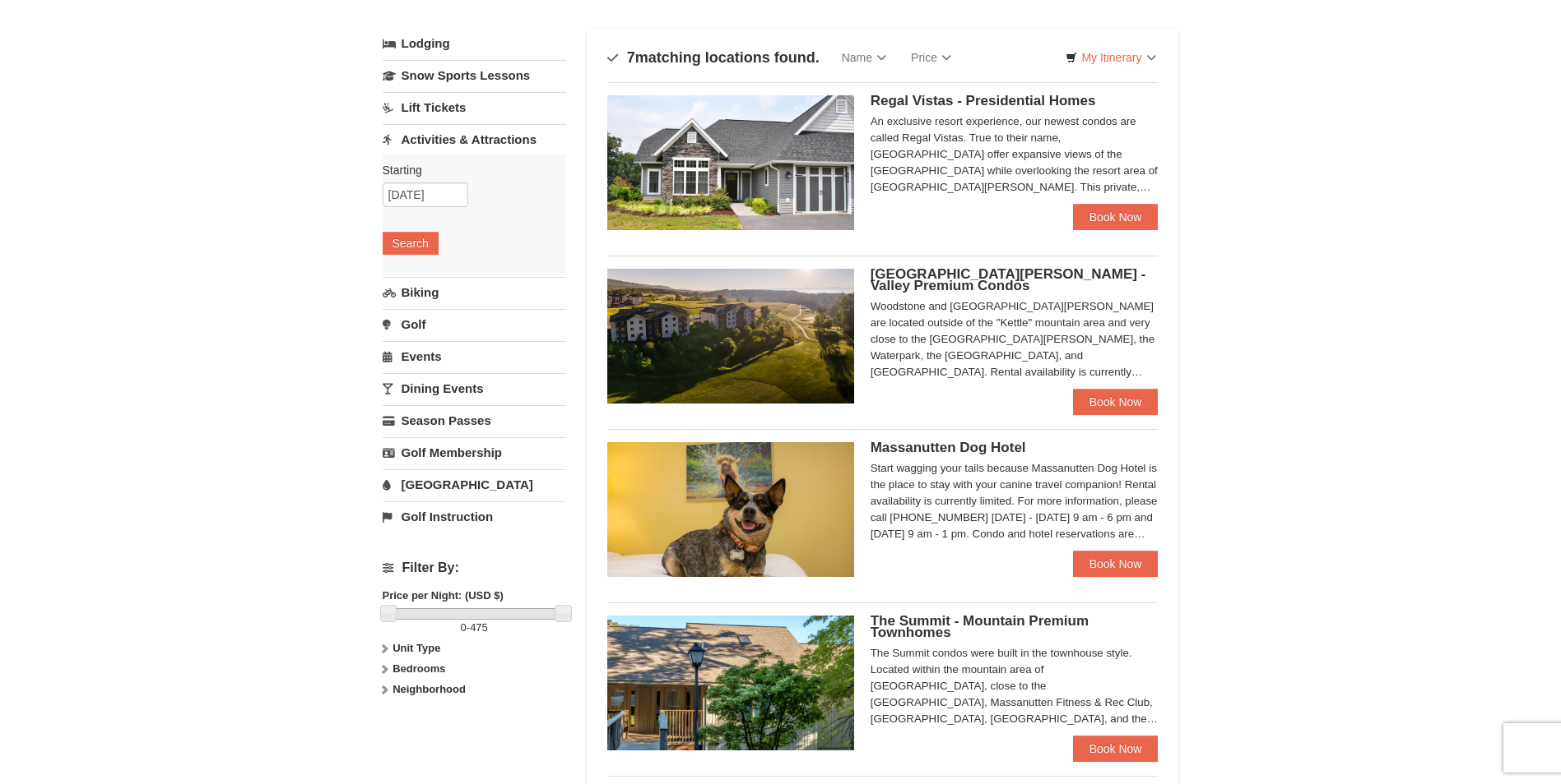
click at [442, 389] on link "Dining Events" at bounding box center [474, 388] width 183 height 31
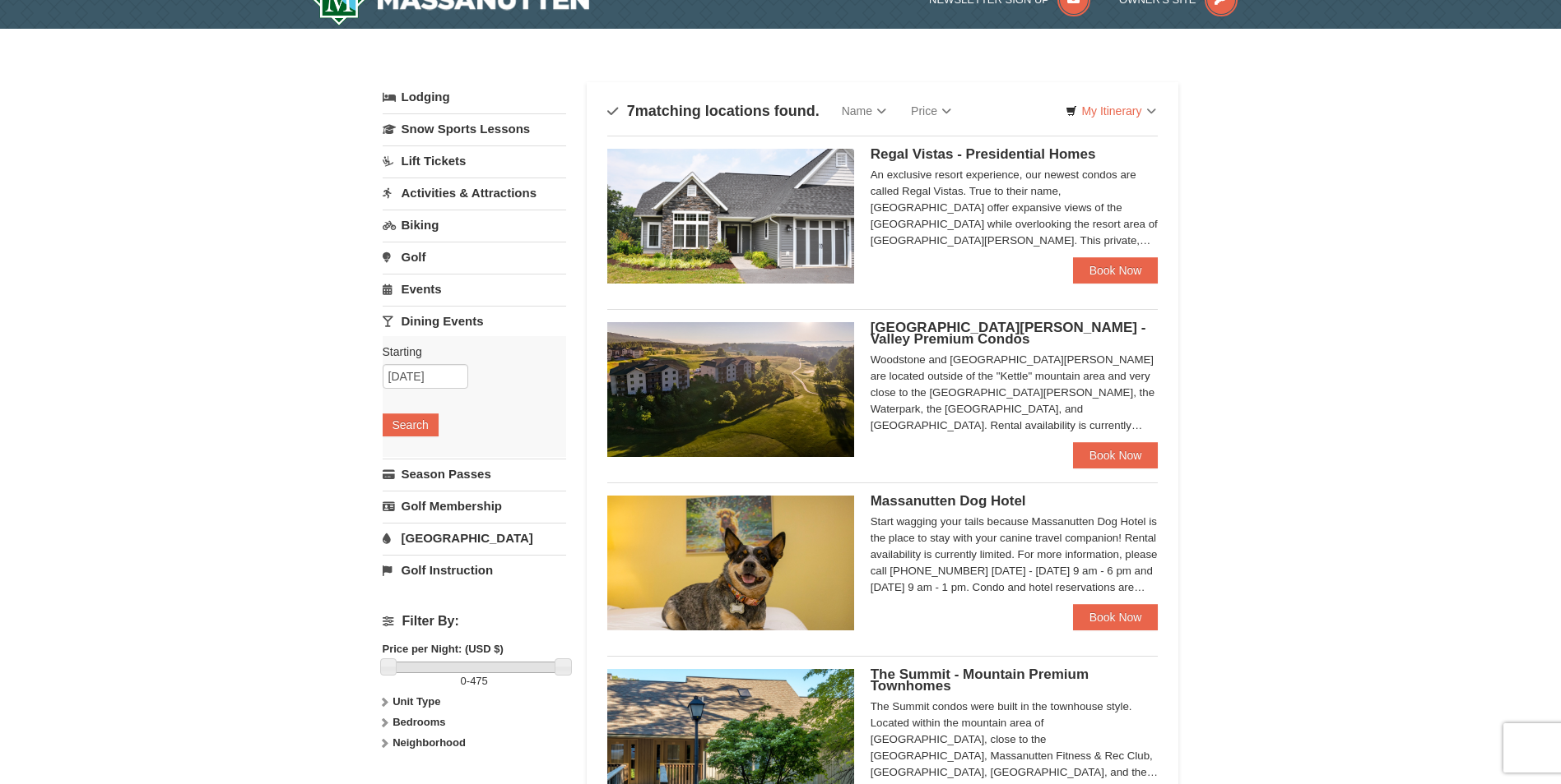
scroll to position [0, 0]
